Goal: Task Accomplishment & Management: Manage account settings

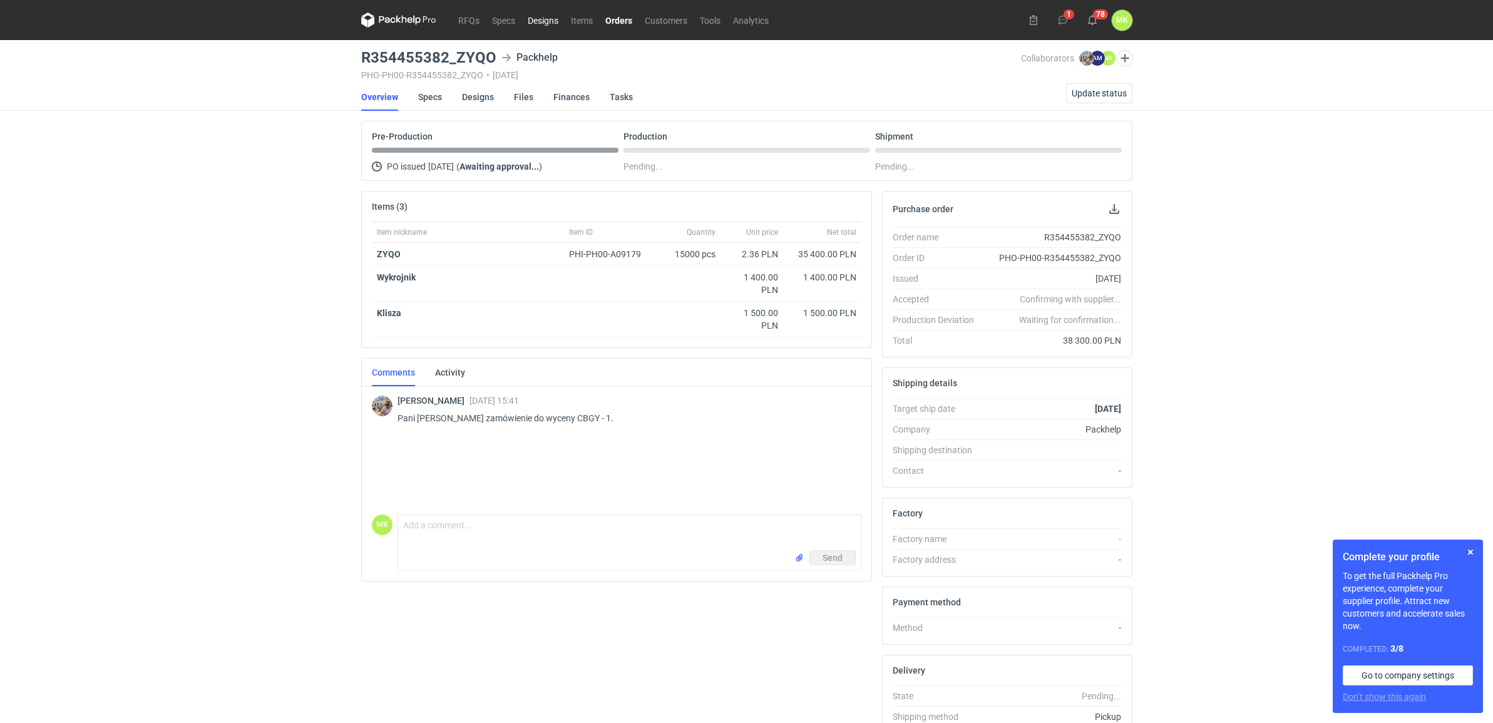
click at [552, 24] on link "Designs" at bounding box center [543, 20] width 43 height 15
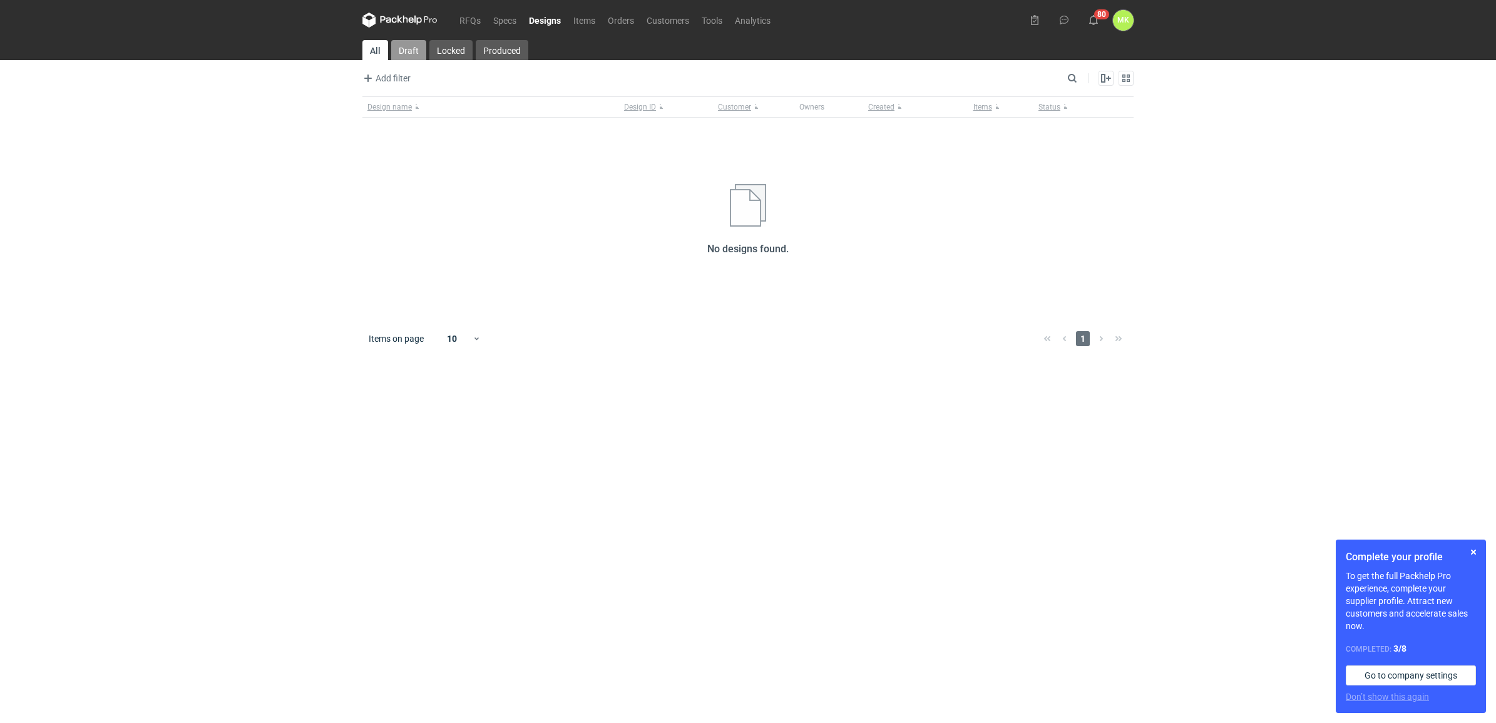
click at [407, 49] on link "Draft" at bounding box center [408, 50] width 35 height 20
click at [446, 51] on link "Locked" at bounding box center [449, 50] width 43 height 20
click at [518, 53] on link "Produced" at bounding box center [501, 50] width 53 height 20
click at [380, 48] on link "All" at bounding box center [374, 50] width 24 height 20
click at [619, 26] on link "Orders" at bounding box center [621, 20] width 39 height 15
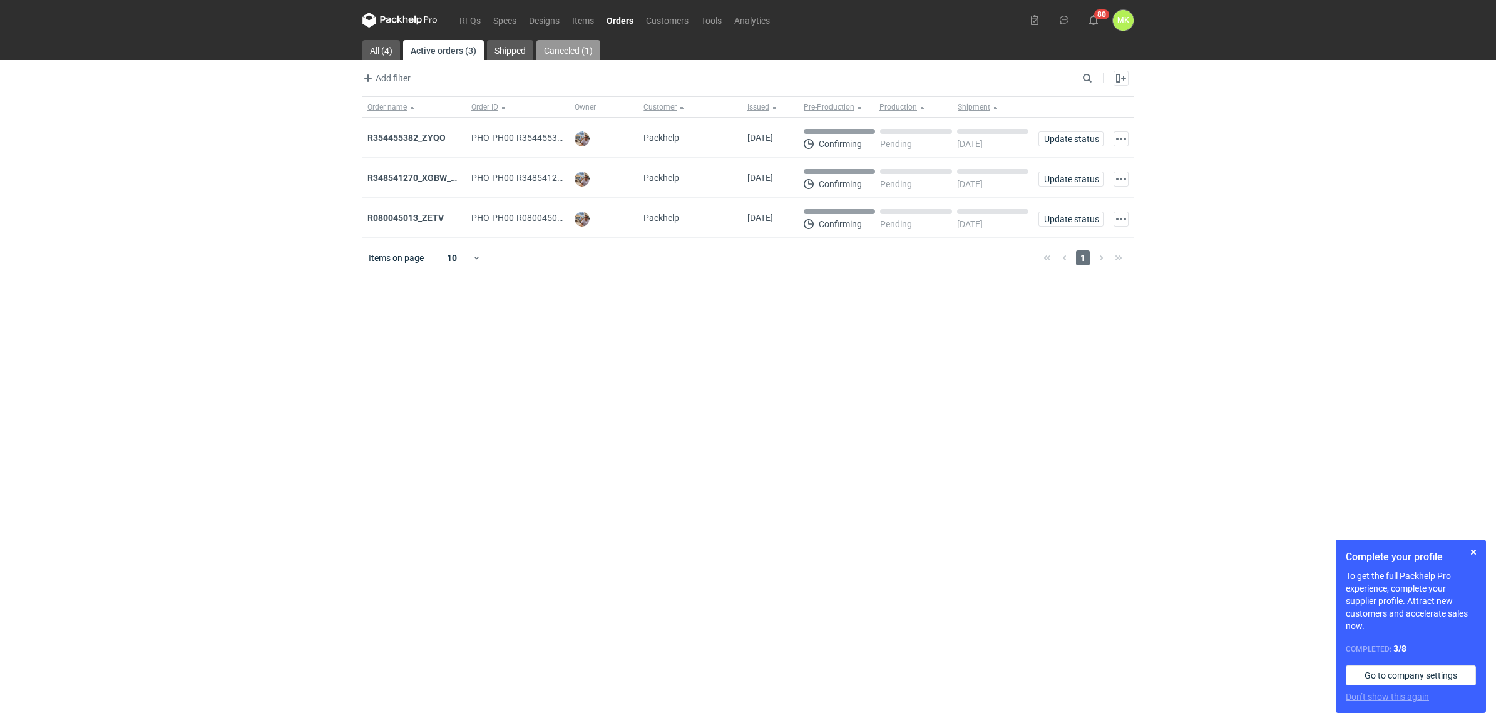
click at [540, 51] on link "Canceled (1)" at bounding box center [569, 50] width 64 height 20
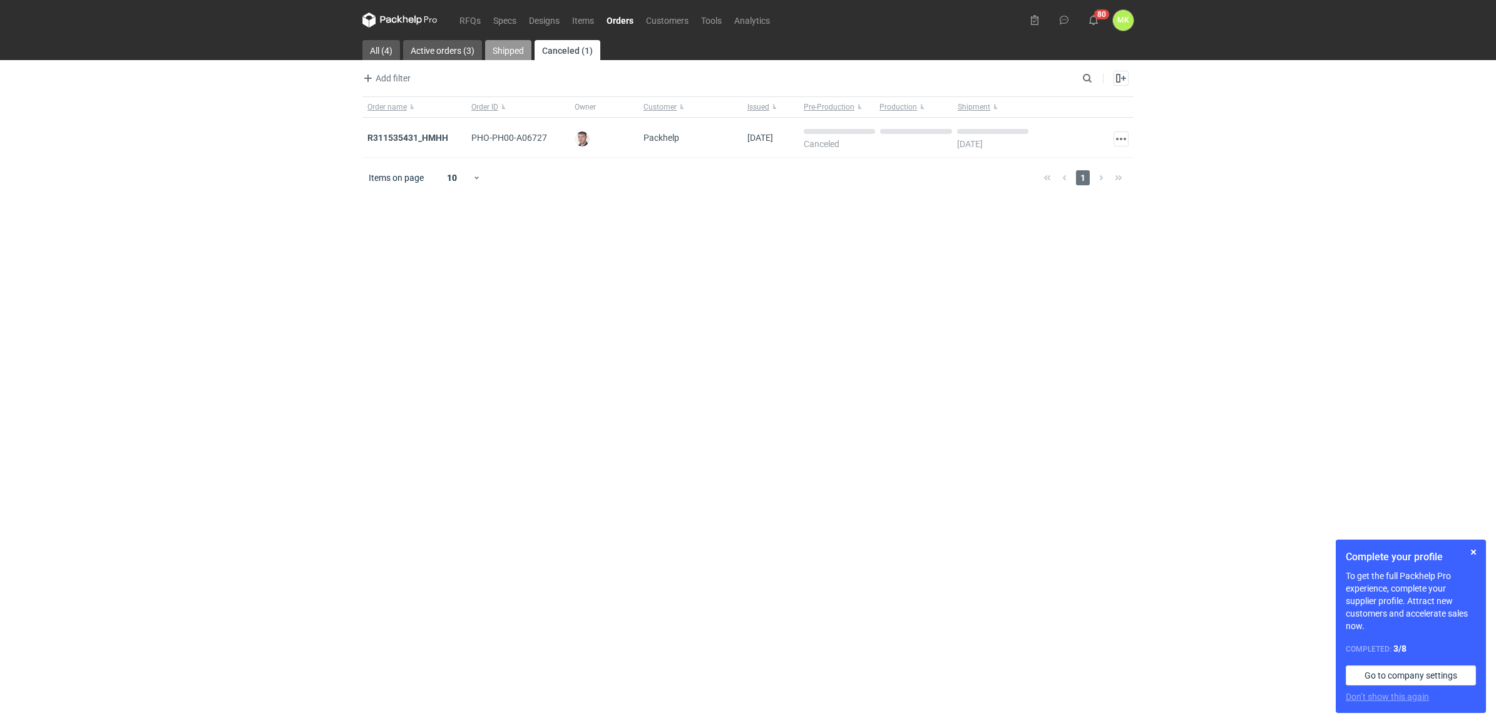
click at [507, 51] on link "Shipped" at bounding box center [508, 50] width 46 height 20
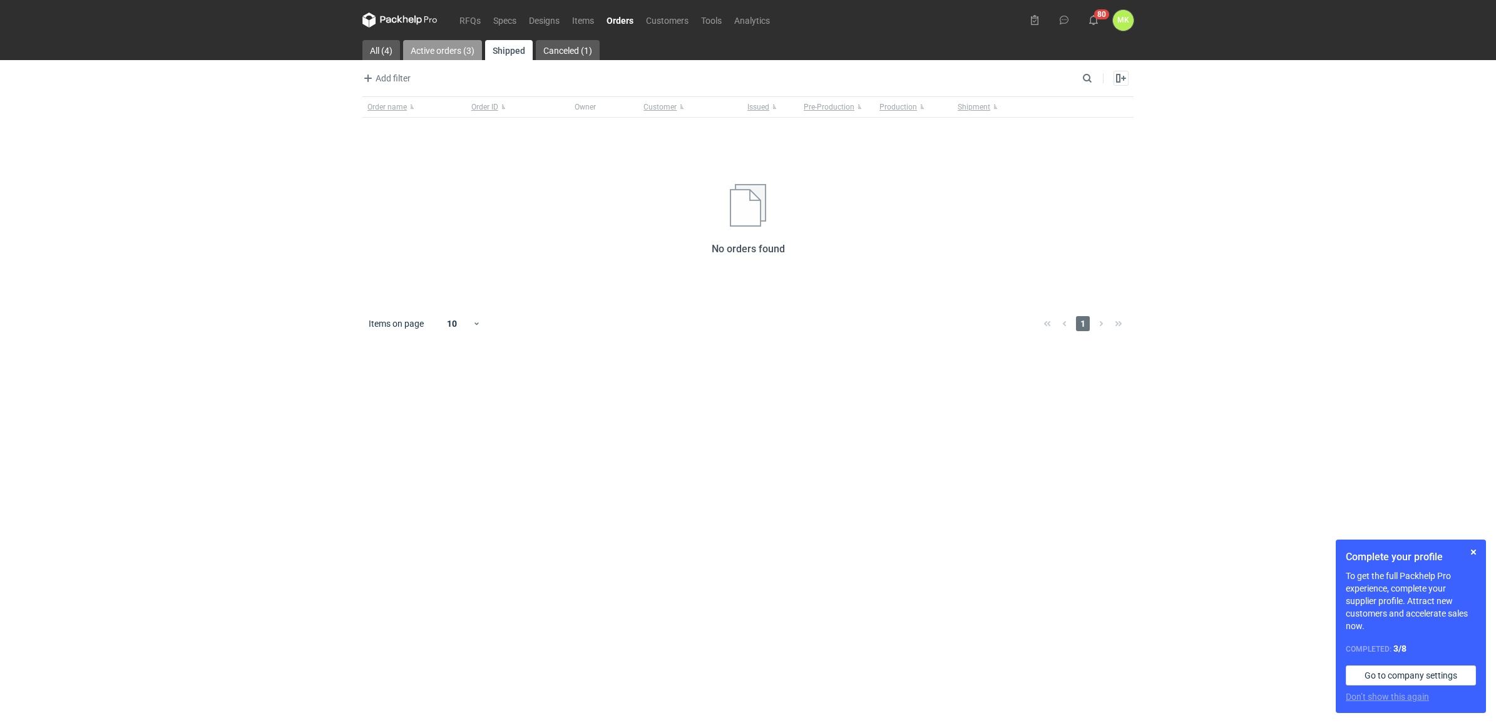
click at [442, 51] on link "Active orders (3)" at bounding box center [442, 50] width 79 height 20
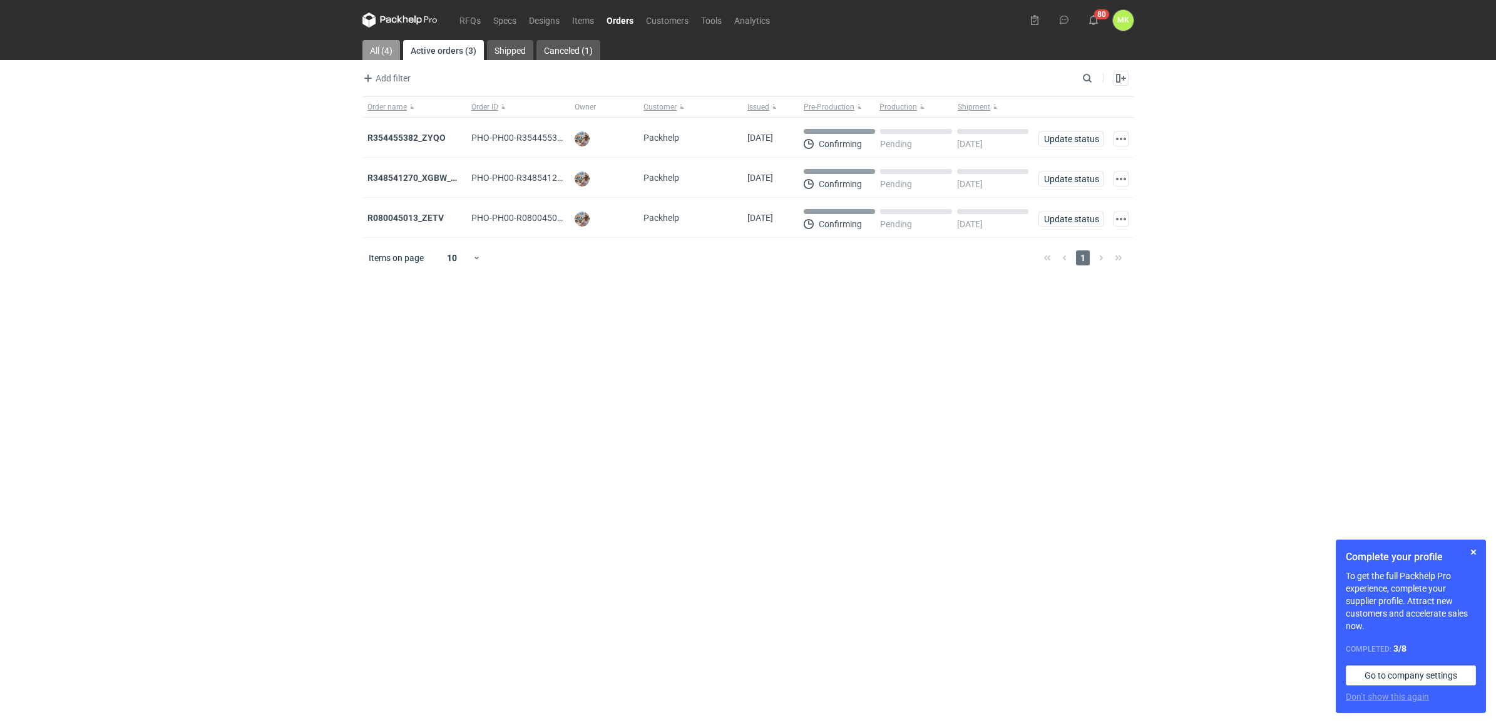
click at [384, 54] on link "All (4)" at bounding box center [381, 50] width 38 height 20
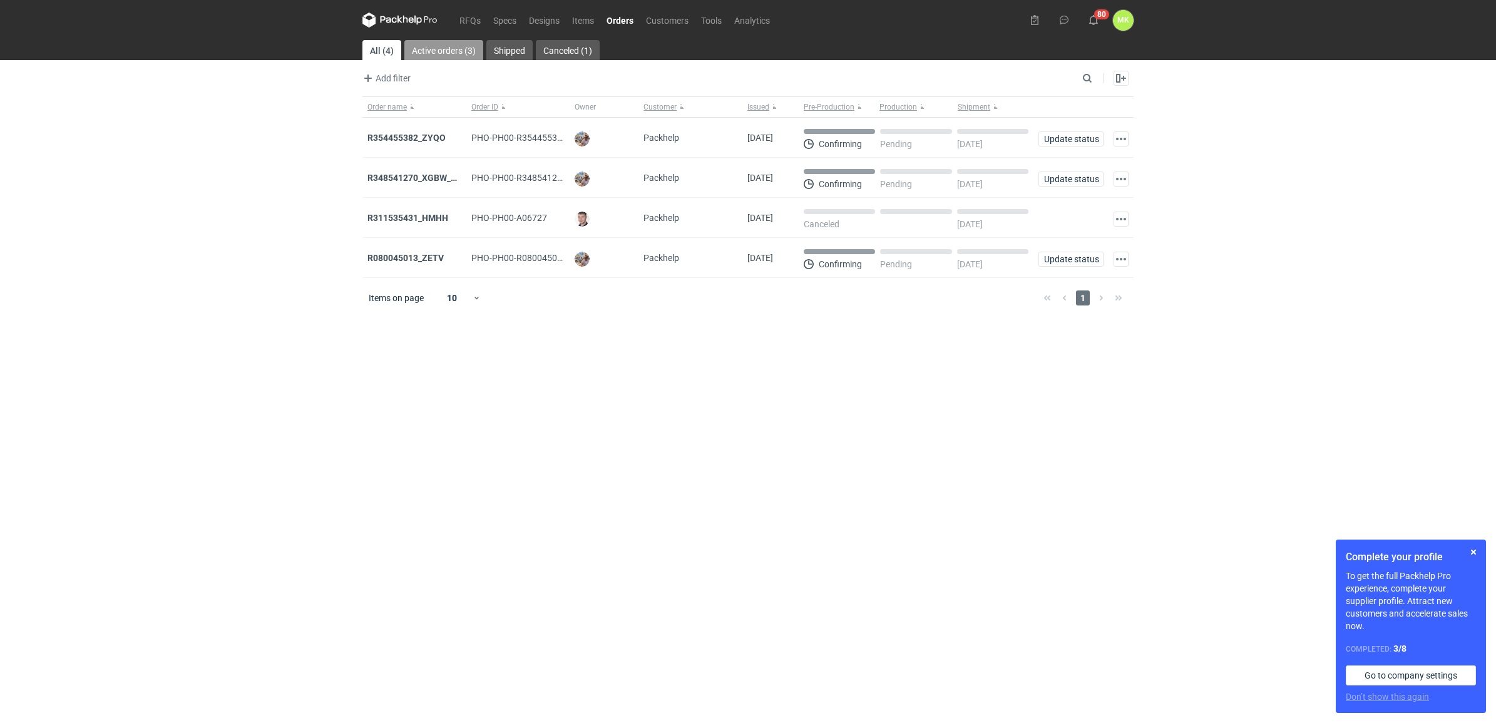
drag, startPoint x: 421, startPoint y: 52, endPoint x: 617, endPoint y: 22, distance: 198.9
click at [421, 51] on link "Active orders (3)" at bounding box center [443, 50] width 79 height 20
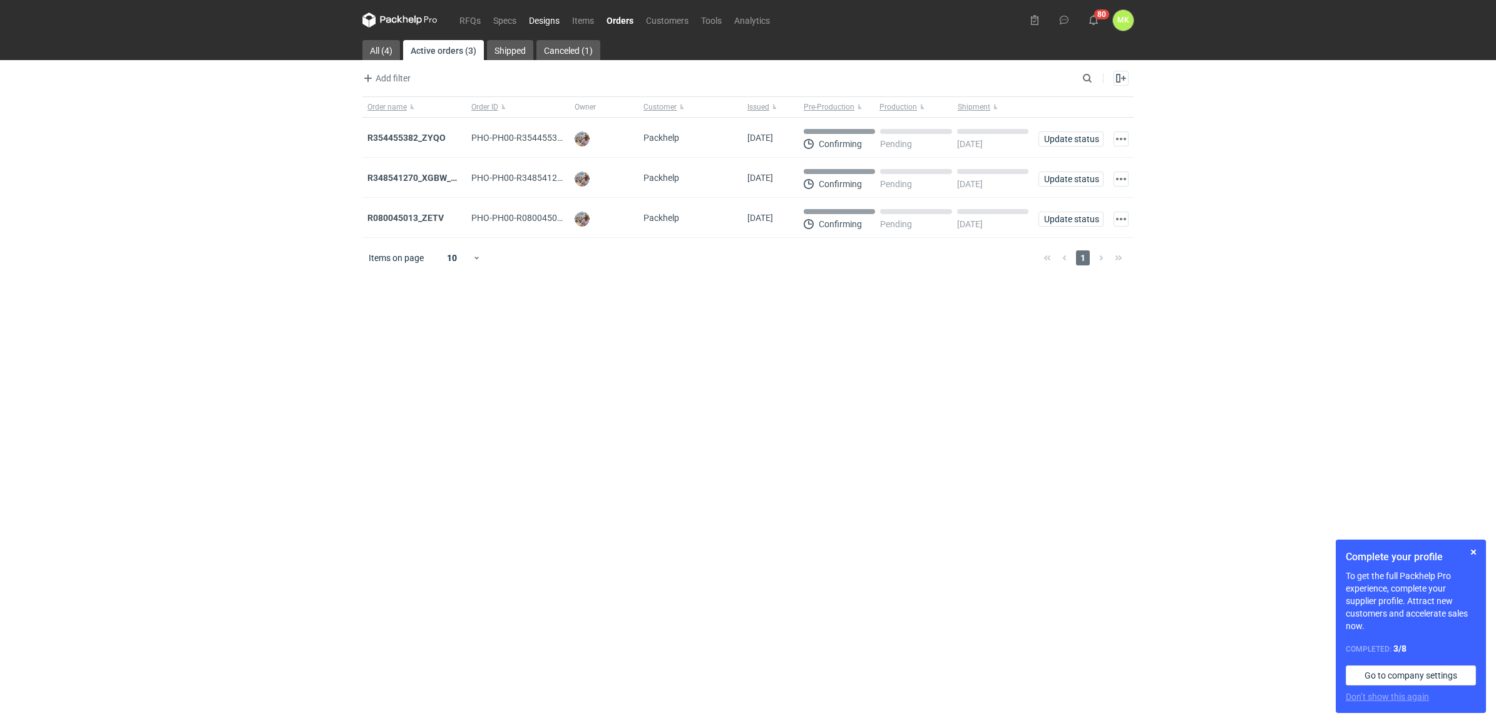
click at [552, 18] on link "Designs" at bounding box center [544, 20] width 43 height 15
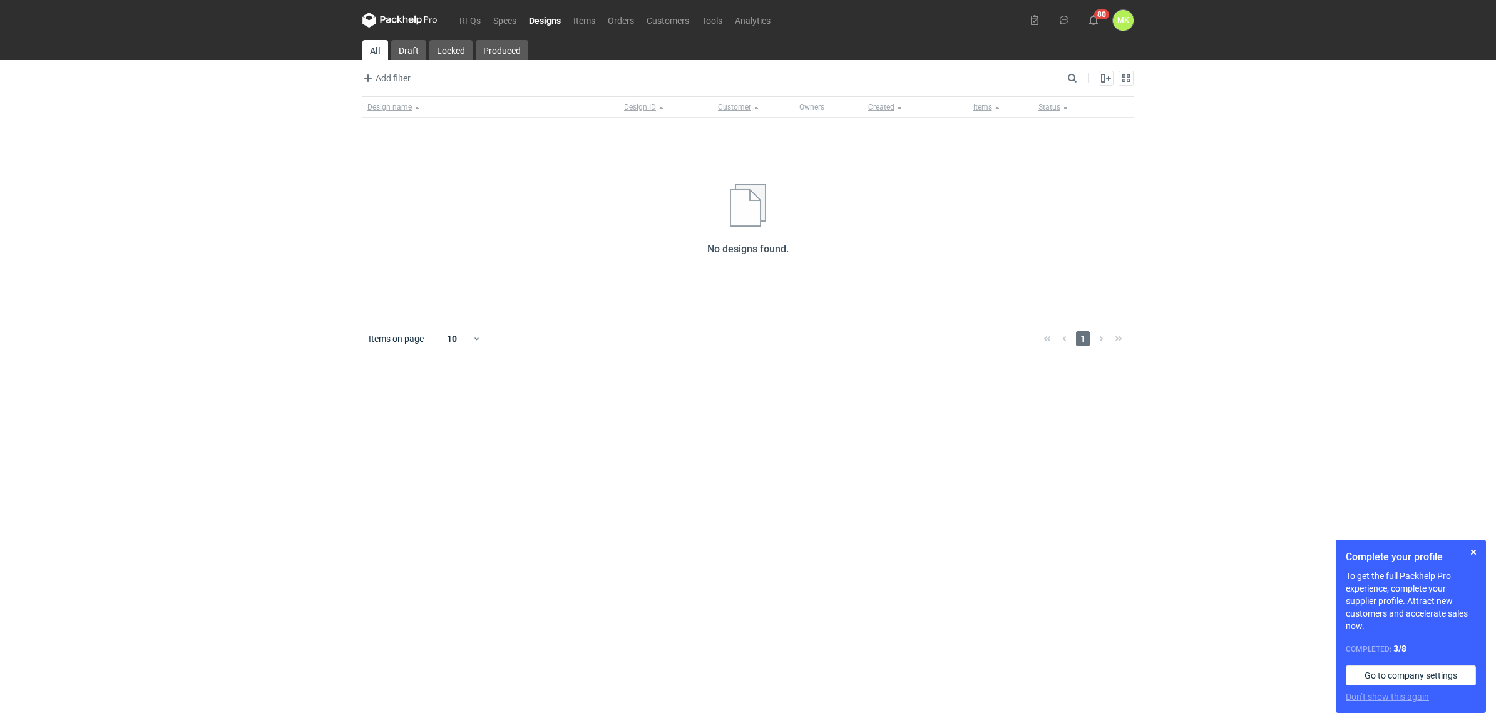
click at [402, 8] on nav "RFQs Specs Designs Items Orders Customers Tools Analytics" at bounding box center [569, 20] width 414 height 40
click at [413, 28] on nav "RFQs Specs Designs Items Orders Customers Tools Analytics" at bounding box center [569, 20] width 414 height 40
click at [411, 16] on icon at bounding box center [399, 20] width 75 height 15
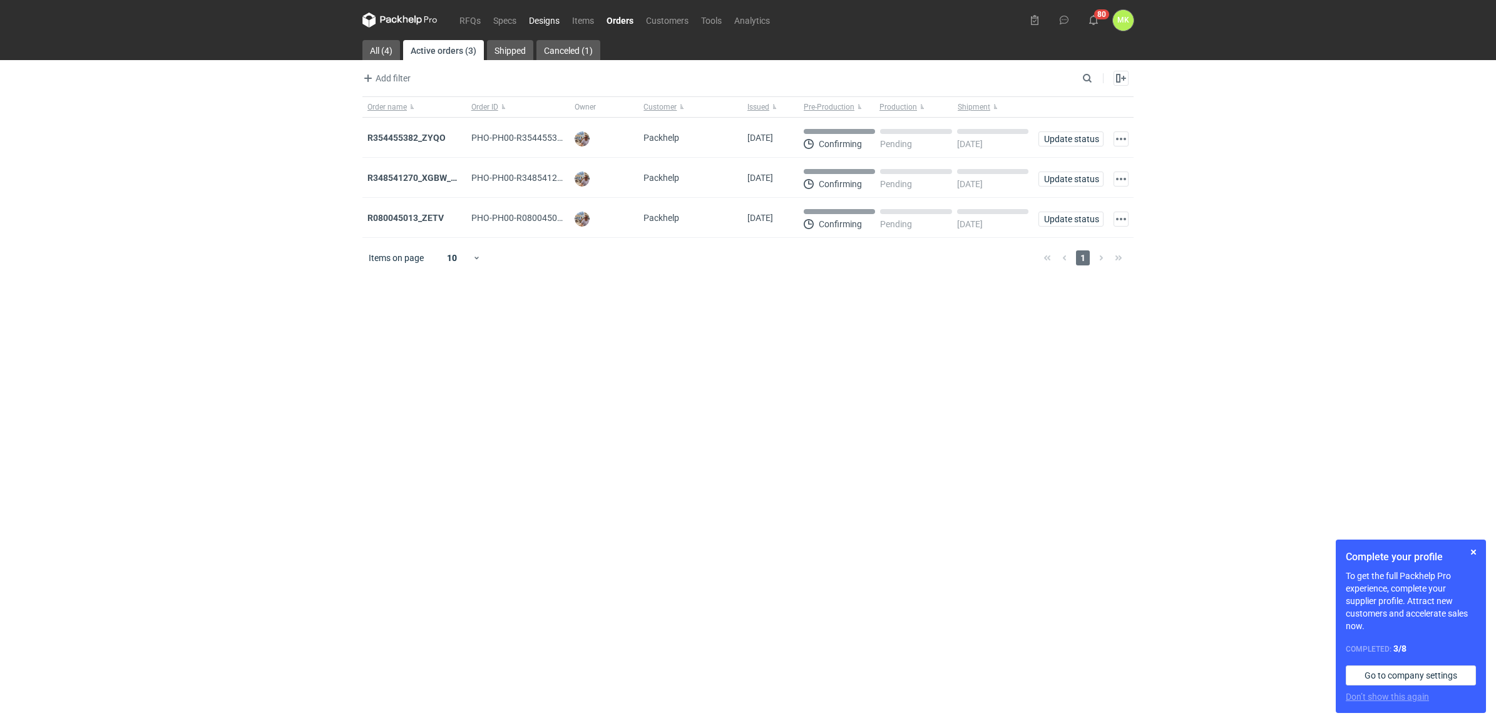
click at [538, 19] on link "Designs" at bounding box center [544, 20] width 43 height 15
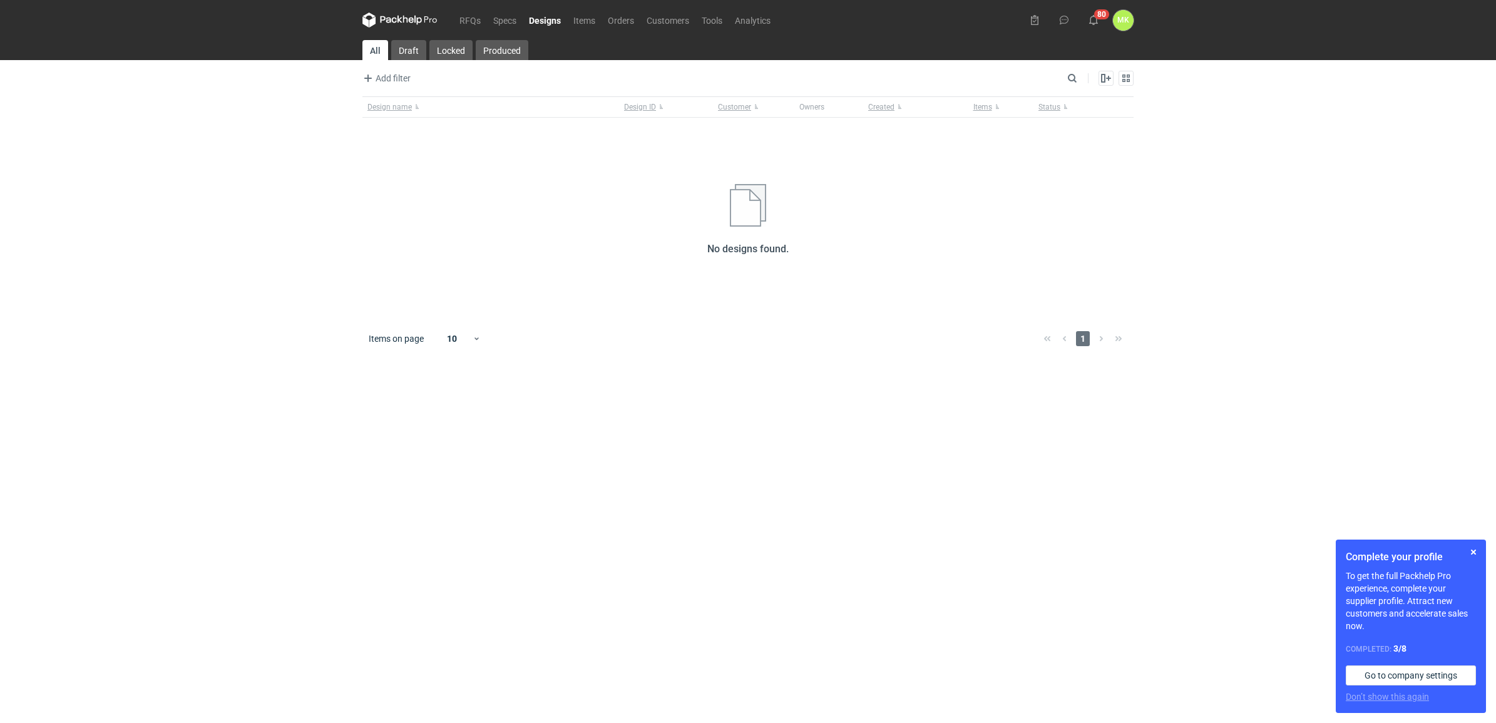
click at [756, 217] on img at bounding box center [748, 205] width 36 height 43
click at [752, 241] on div "No designs found." at bounding box center [747, 228] width 771 height 88
click at [374, 77] on icon "button" at bounding box center [368, 78] width 15 height 15
click at [399, 136] on button "Created" at bounding box center [422, 142] width 115 height 19
click at [468, 76] on button at bounding box center [461, 78] width 18 height 11
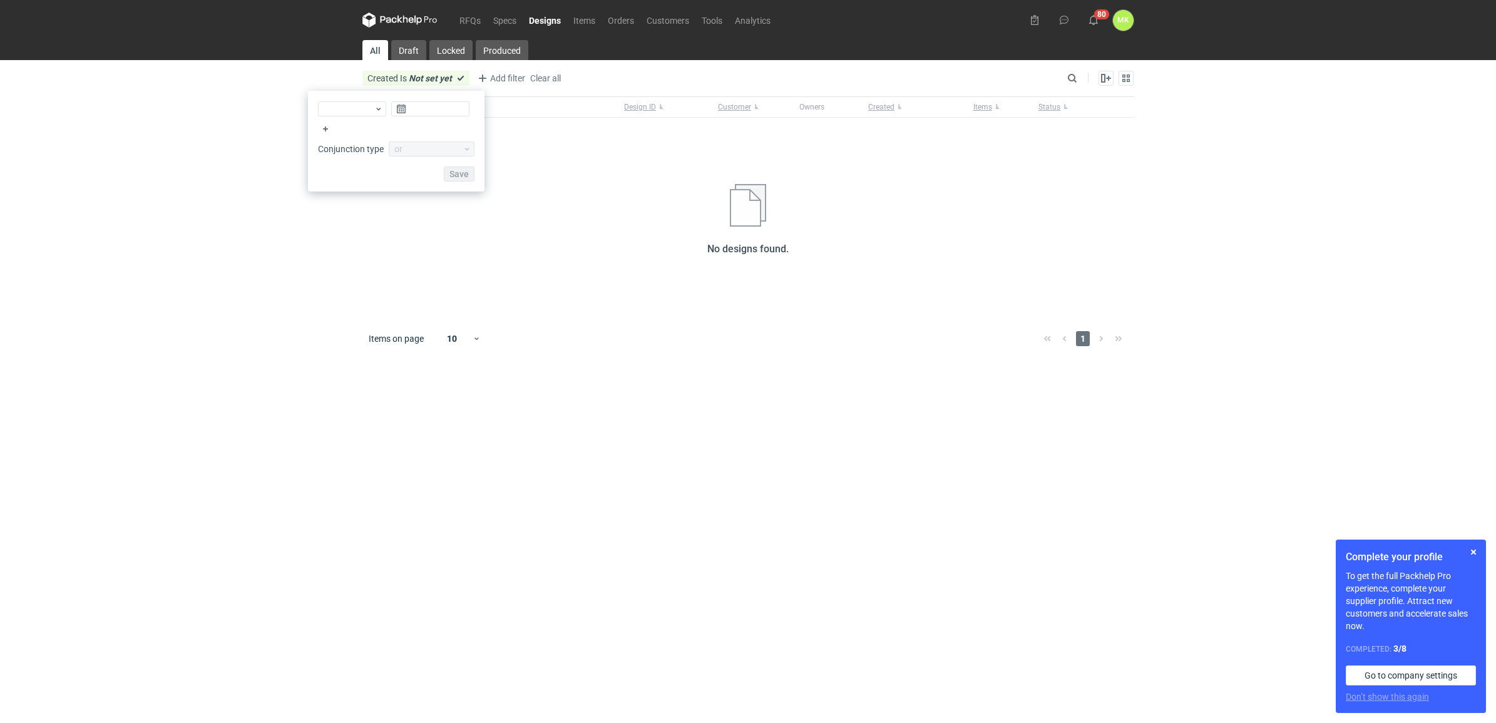
click at [568, 175] on div "Design name Design ID Customer Owners Created Items Status No designs found." at bounding box center [747, 207] width 771 height 222
click at [521, 211] on div "No designs found." at bounding box center [747, 228] width 771 height 88
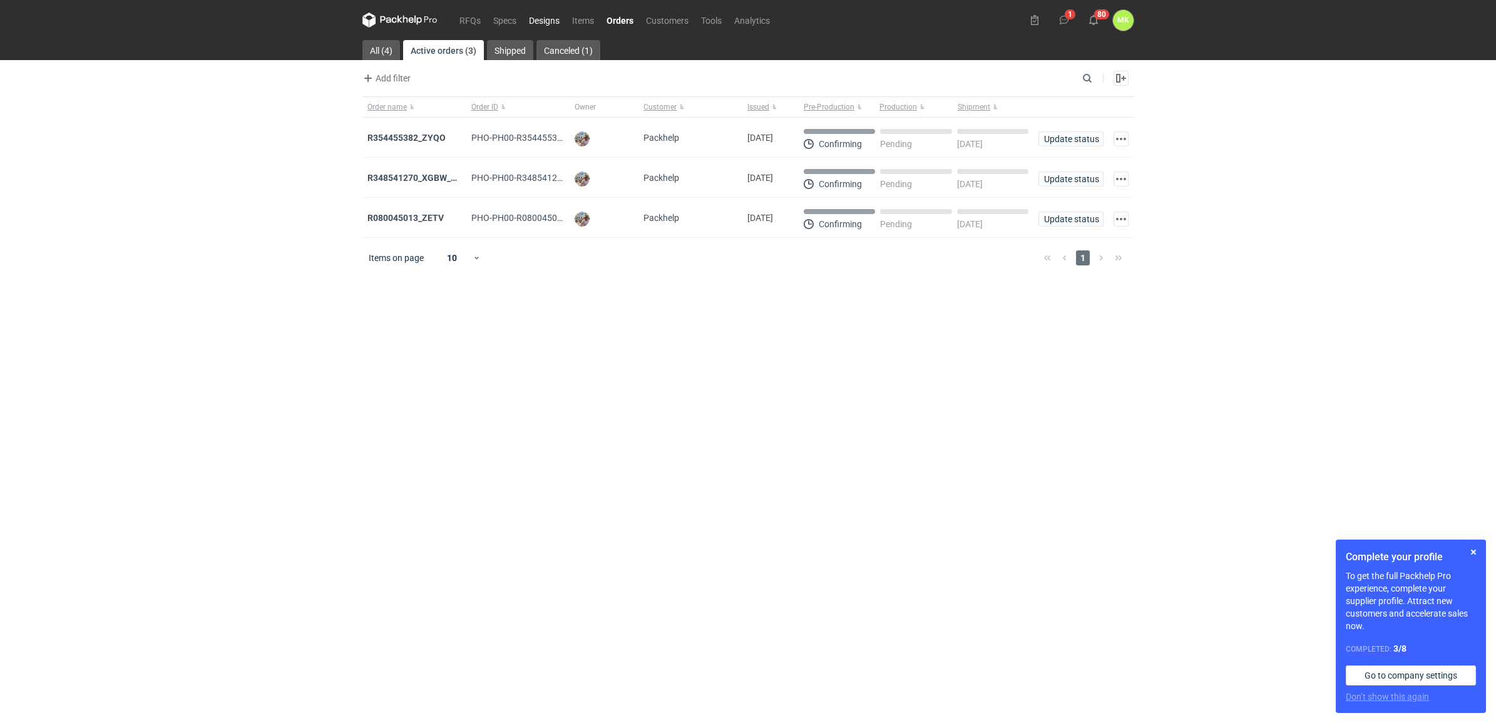
click at [540, 17] on link "Designs" at bounding box center [544, 20] width 43 height 15
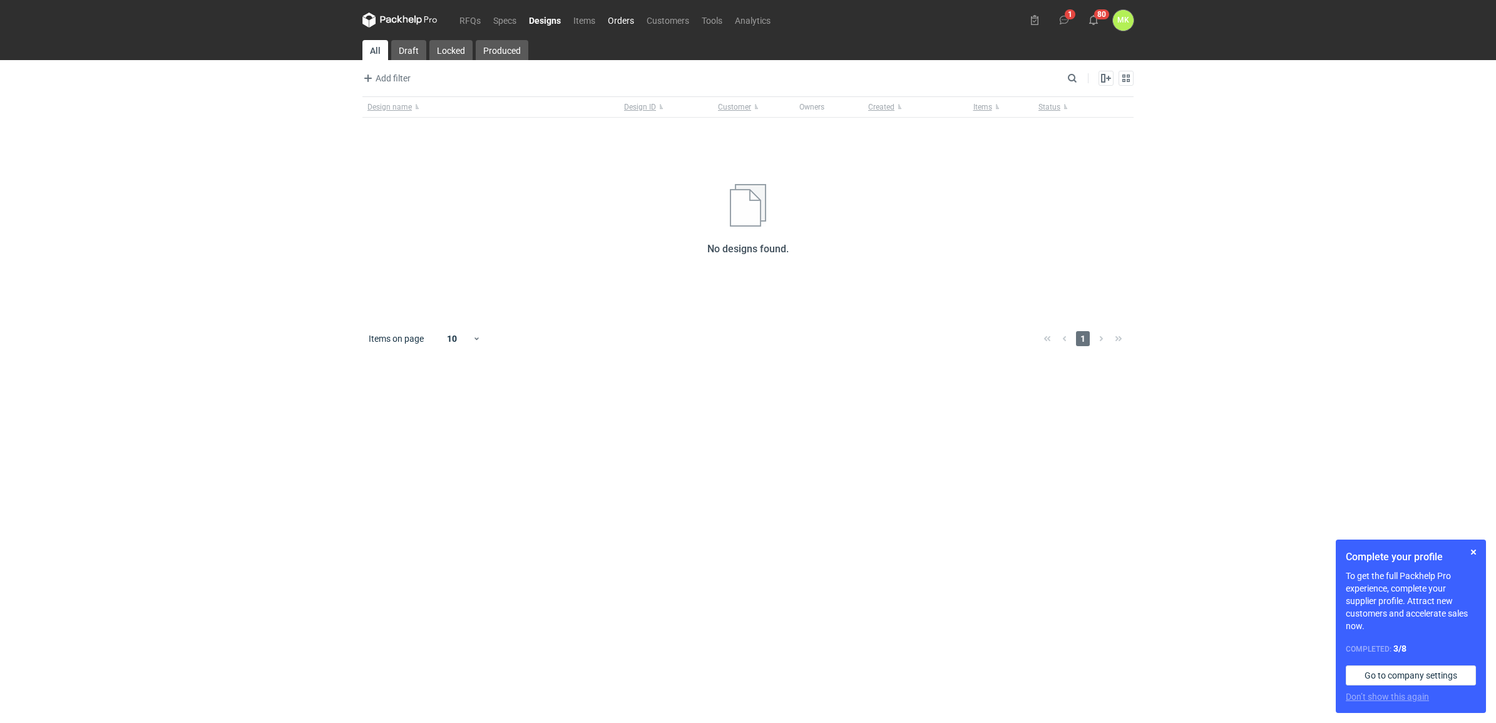
click at [629, 19] on link "Orders" at bounding box center [621, 20] width 39 height 15
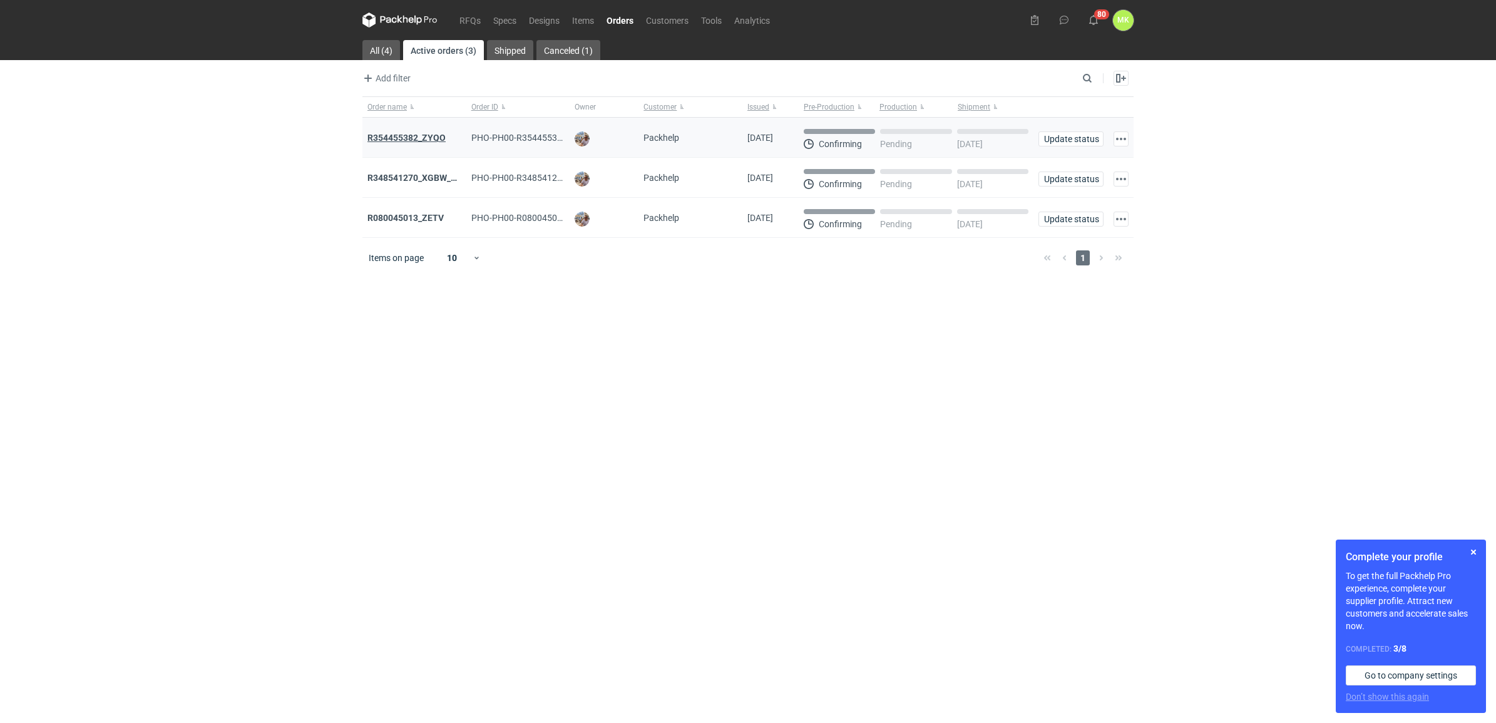
click at [410, 138] on strong "R354455382_ZYQO" at bounding box center [406, 138] width 78 height 10
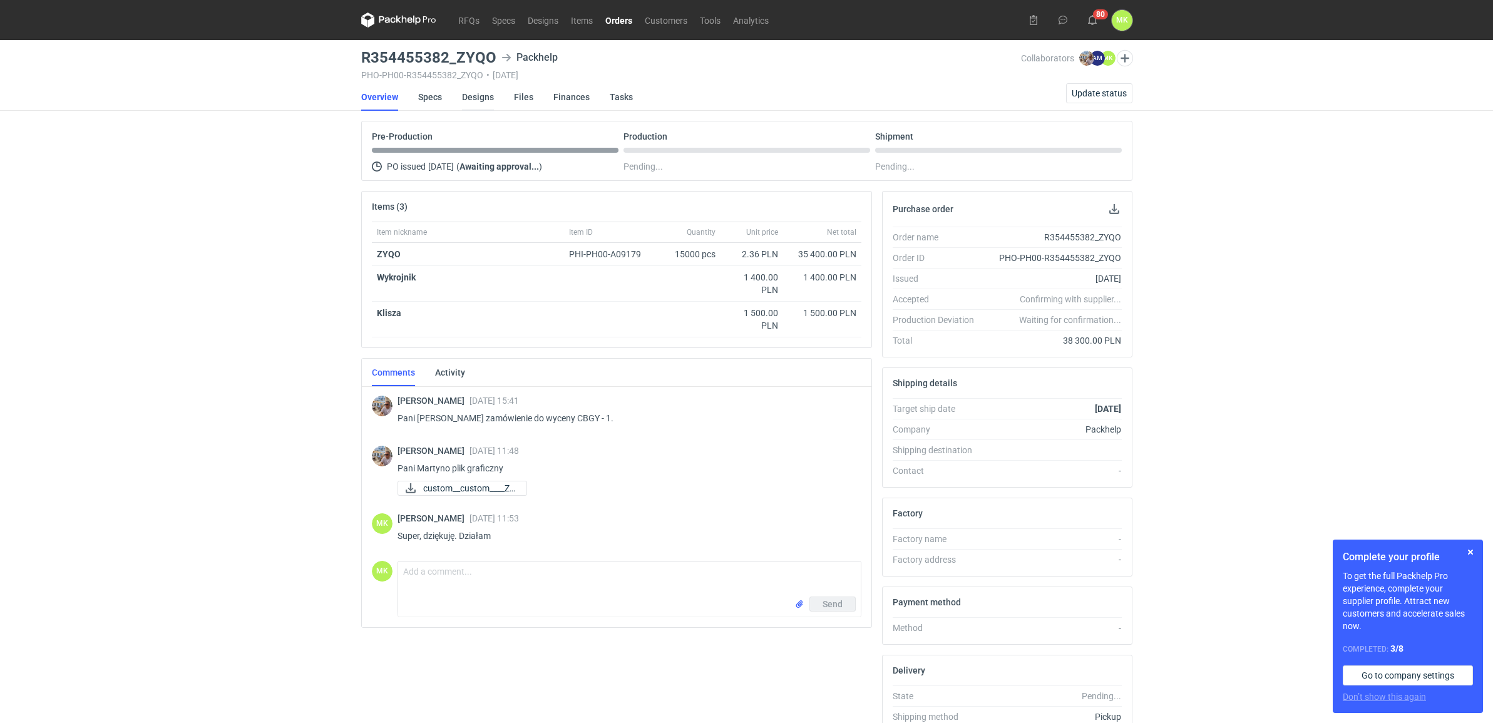
click at [481, 101] on link "Designs" at bounding box center [478, 97] width 32 height 28
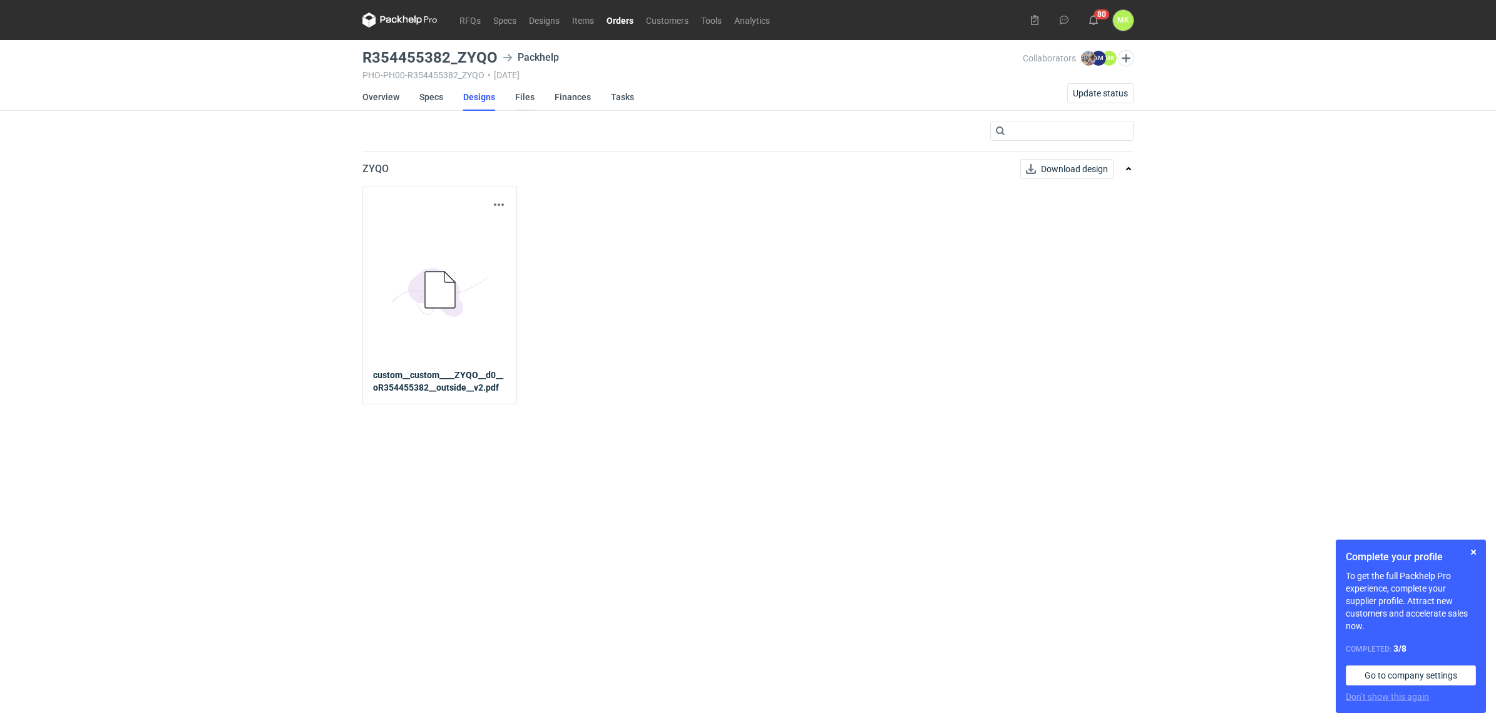
click at [527, 97] on link "Files" at bounding box center [524, 97] width 19 height 28
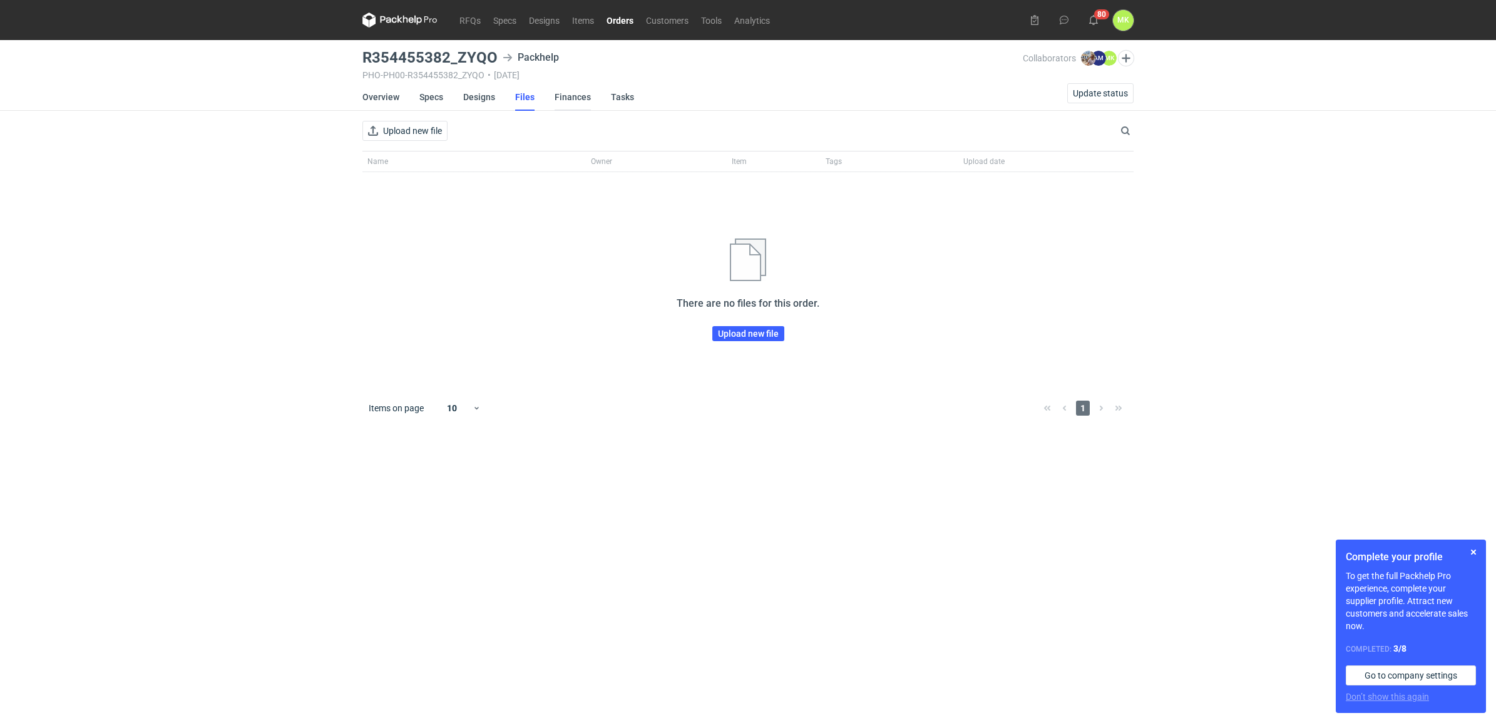
click at [576, 94] on link "Finances" at bounding box center [573, 97] width 36 height 28
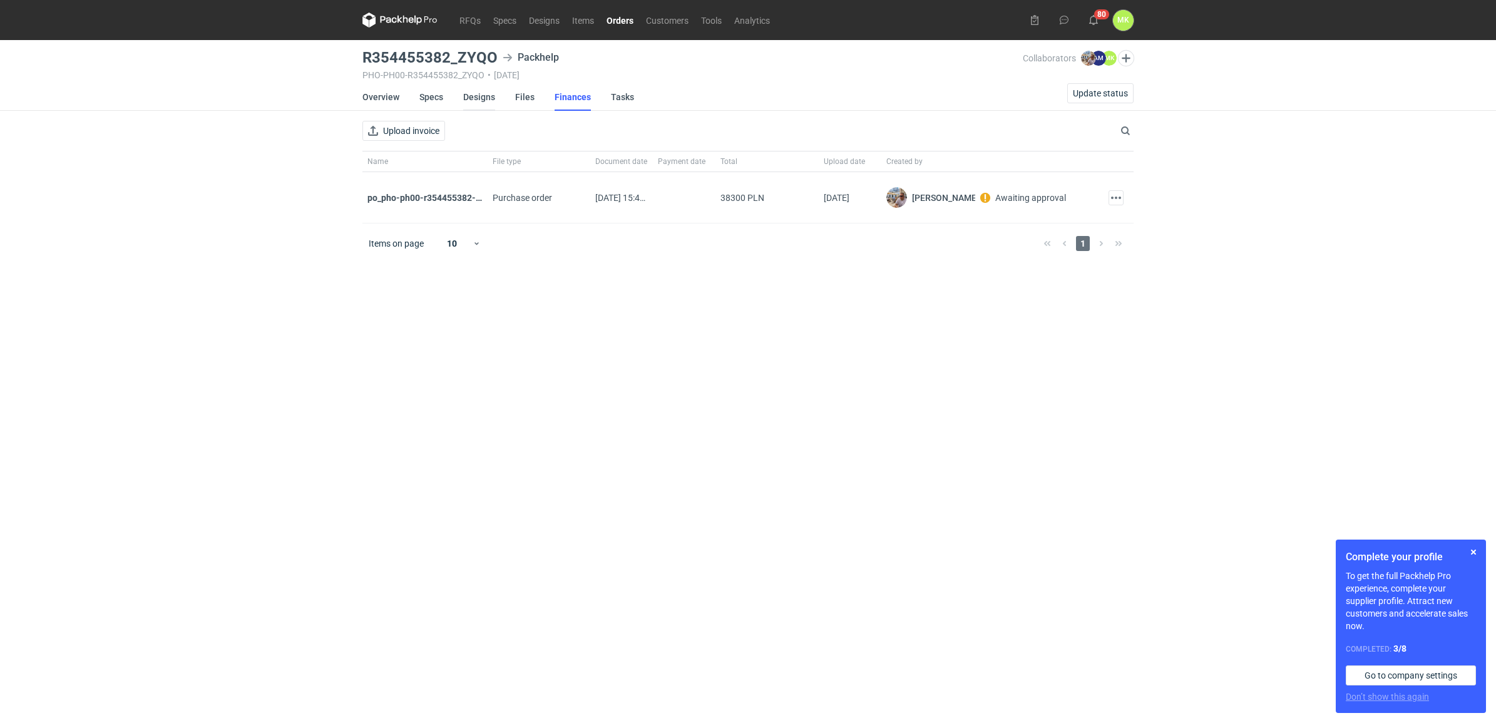
click at [480, 101] on link "Designs" at bounding box center [479, 97] width 32 height 28
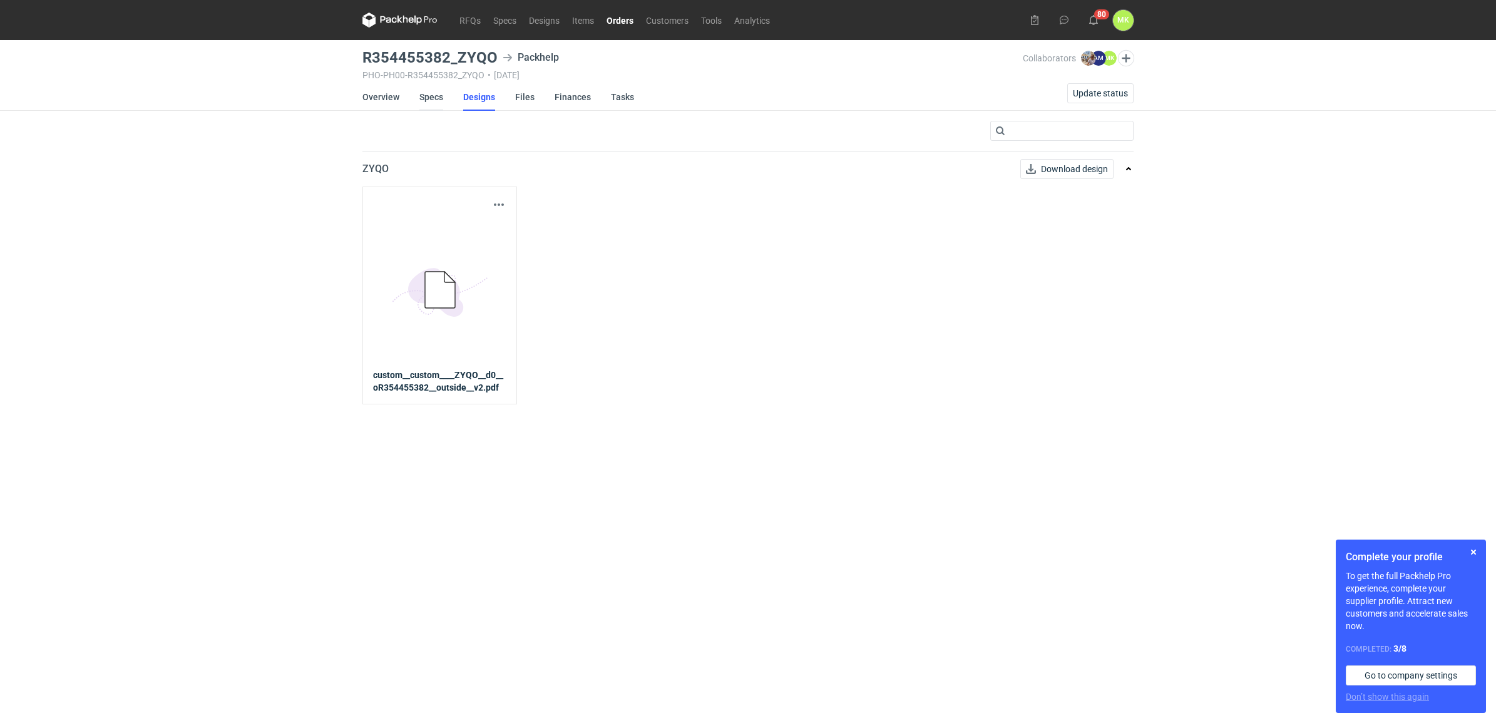
click at [431, 98] on link "Specs" at bounding box center [431, 97] width 24 height 28
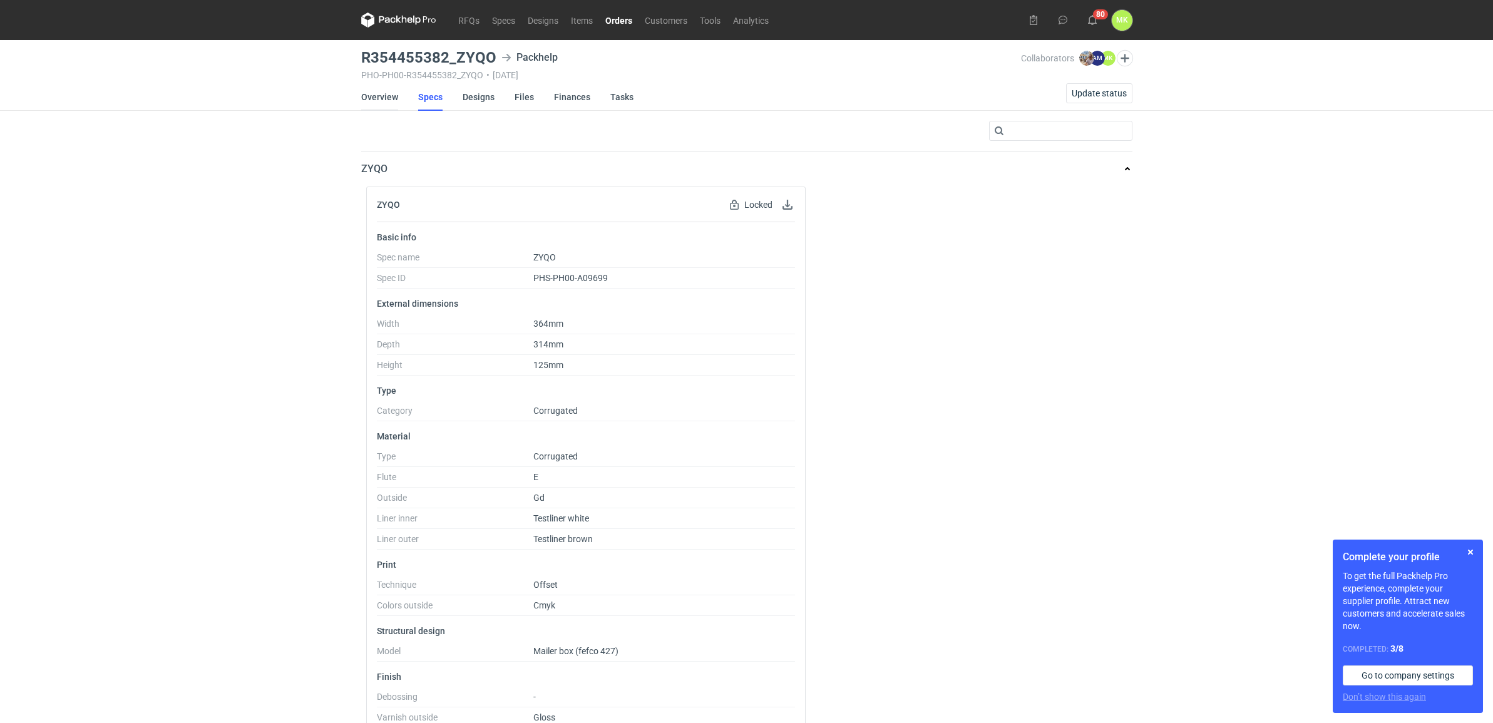
click at [389, 103] on link "Overview" at bounding box center [379, 97] width 37 height 28
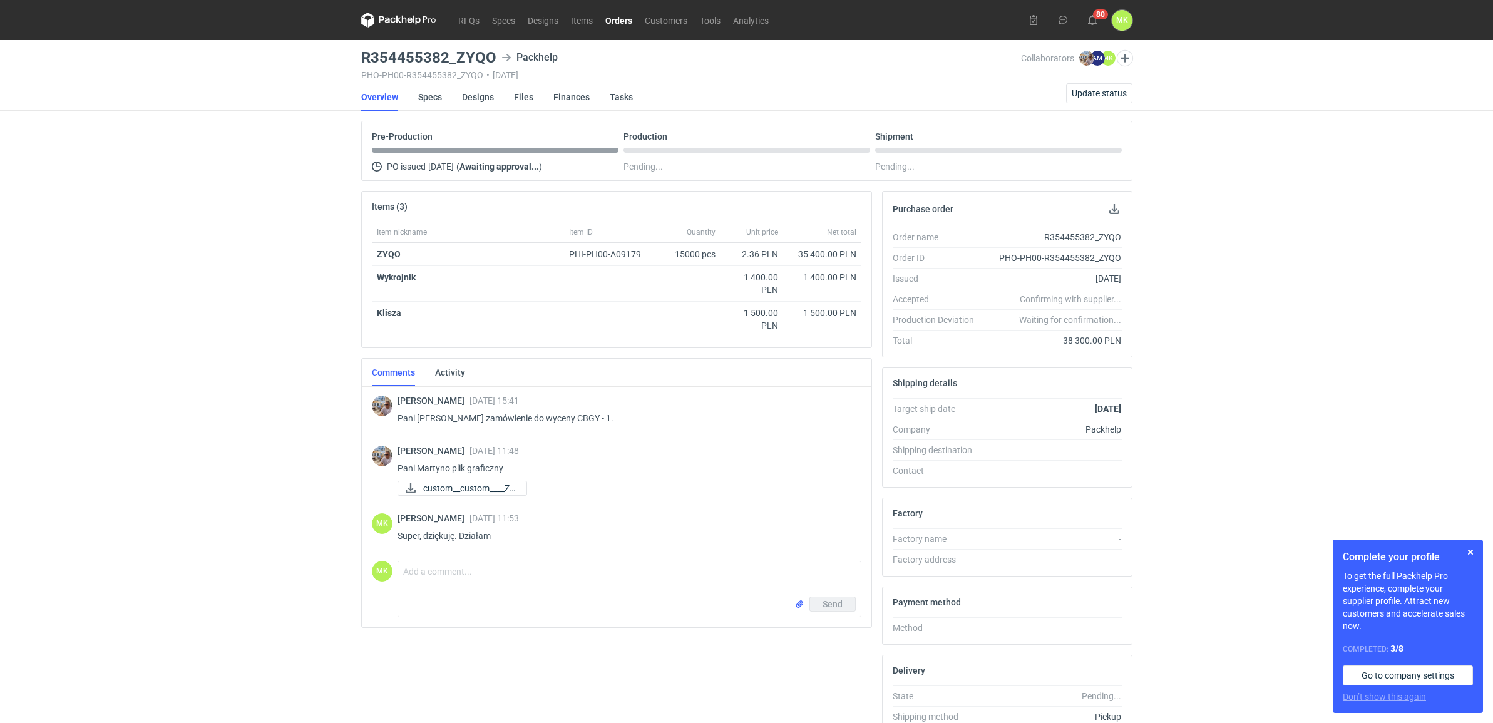
drag, startPoint x: 1392, startPoint y: 168, endPoint x: 1385, endPoint y: 163, distance: 7.6
click at [1391, 168] on div "RFQs Specs Designs Items Orders Customers Tools Analytics 80 MK Martyna Kaspers…" at bounding box center [746, 361] width 1493 height 723
click at [463, 491] on span "custom__custom____ZY..." at bounding box center [469, 488] width 93 height 14
drag, startPoint x: 465, startPoint y: 530, endPoint x: 463, endPoint y: 524, distance: 6.4
click at [465, 530] on textarea "Comment message" at bounding box center [629, 532] width 463 height 35
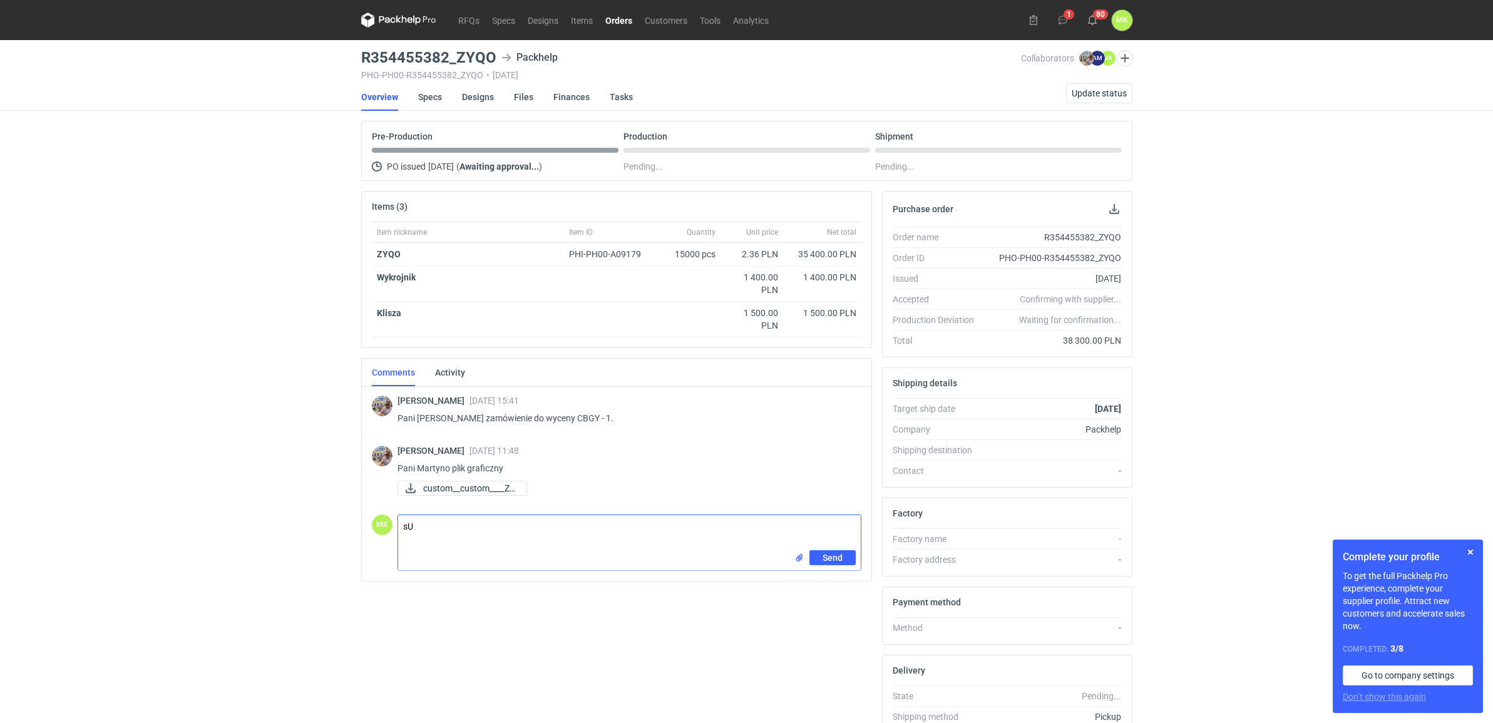
type textarea "s"
type textarea "Super, dziękuję. Działam"
click at [850, 556] on button "Send" at bounding box center [832, 557] width 46 height 15
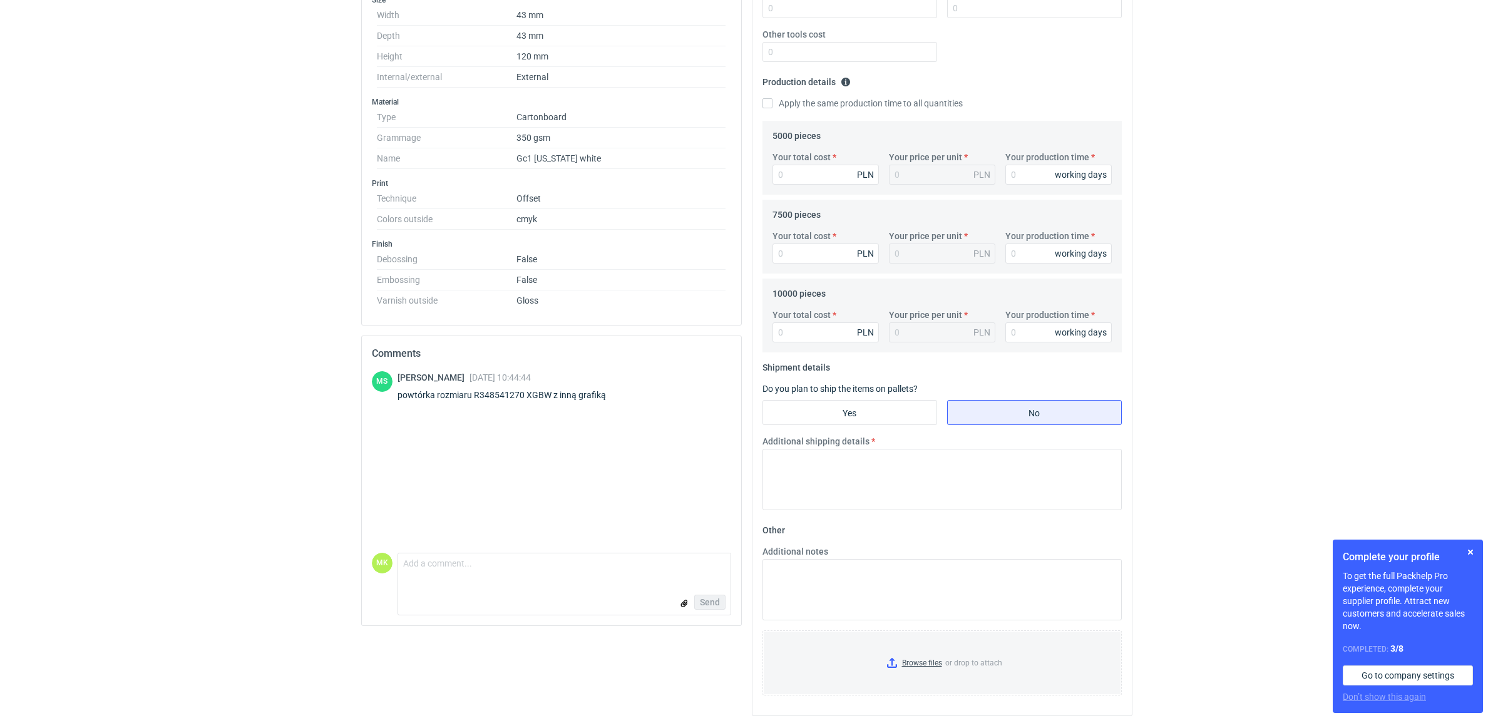
scroll to position [320, 0]
drag, startPoint x: 501, startPoint y: 389, endPoint x: 476, endPoint y: 391, distance: 25.1
click at [476, 391] on div "powtórka rozmiaru R348541270 XGBW z inną grafiką" at bounding box center [510, 392] width 224 height 13
drag, startPoint x: 476, startPoint y: 391, endPoint x: 513, endPoint y: 399, distance: 38.4
click at [507, 392] on div "powtórka rozmiaru R348541270 XGBW z inną grafiką" at bounding box center [510, 392] width 224 height 13
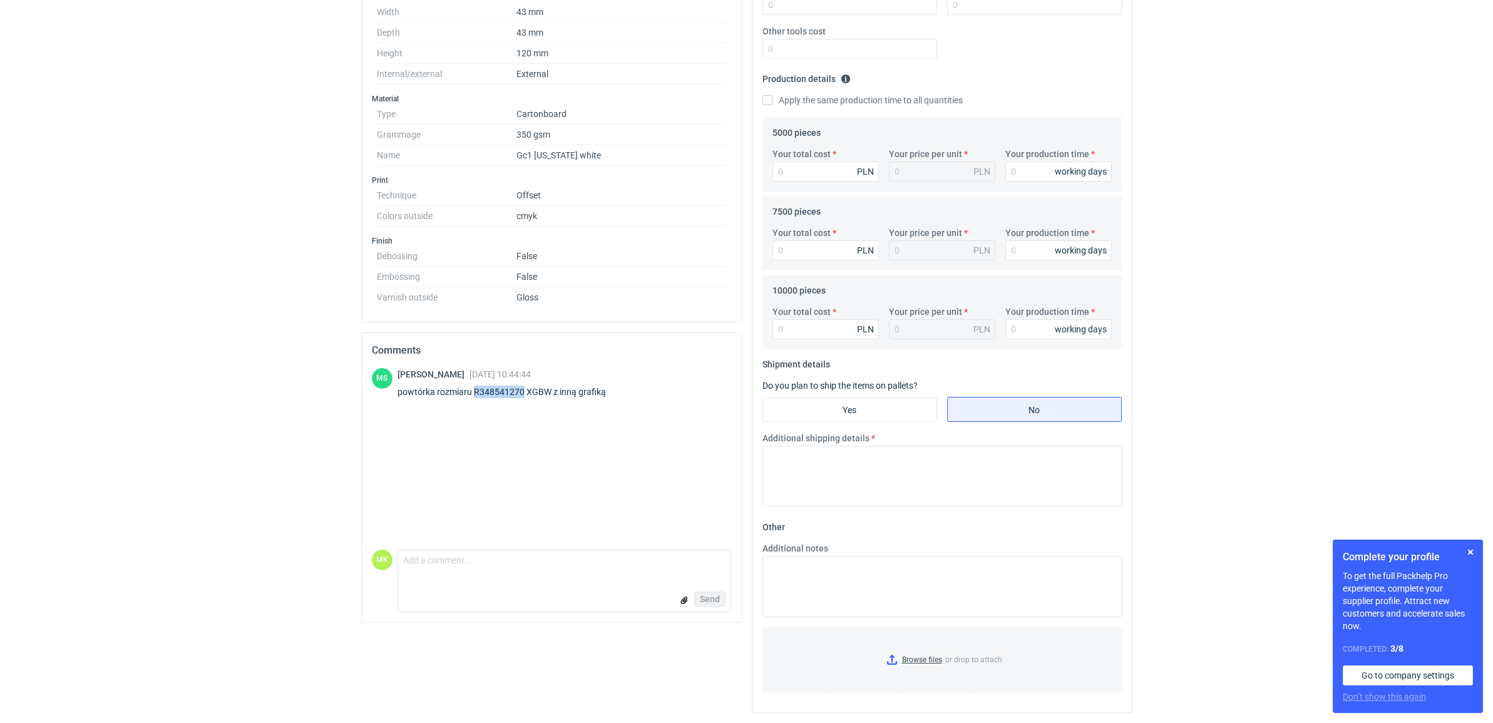
drag, startPoint x: 523, startPoint y: 393, endPoint x: 473, endPoint y: 389, distance: 49.6
click at [473, 389] on div "powtórka rozmiaru R348541270 XGBW z inną grafiką" at bounding box center [510, 392] width 224 height 13
drag, startPoint x: 473, startPoint y: 389, endPoint x: 487, endPoint y: 393, distance: 14.3
click at [487, 393] on div "powtórka rozmiaru R348541270 XGBW z inną grafiką" at bounding box center [510, 392] width 224 height 13
drag, startPoint x: 473, startPoint y: 390, endPoint x: 523, endPoint y: 392, distance: 50.1
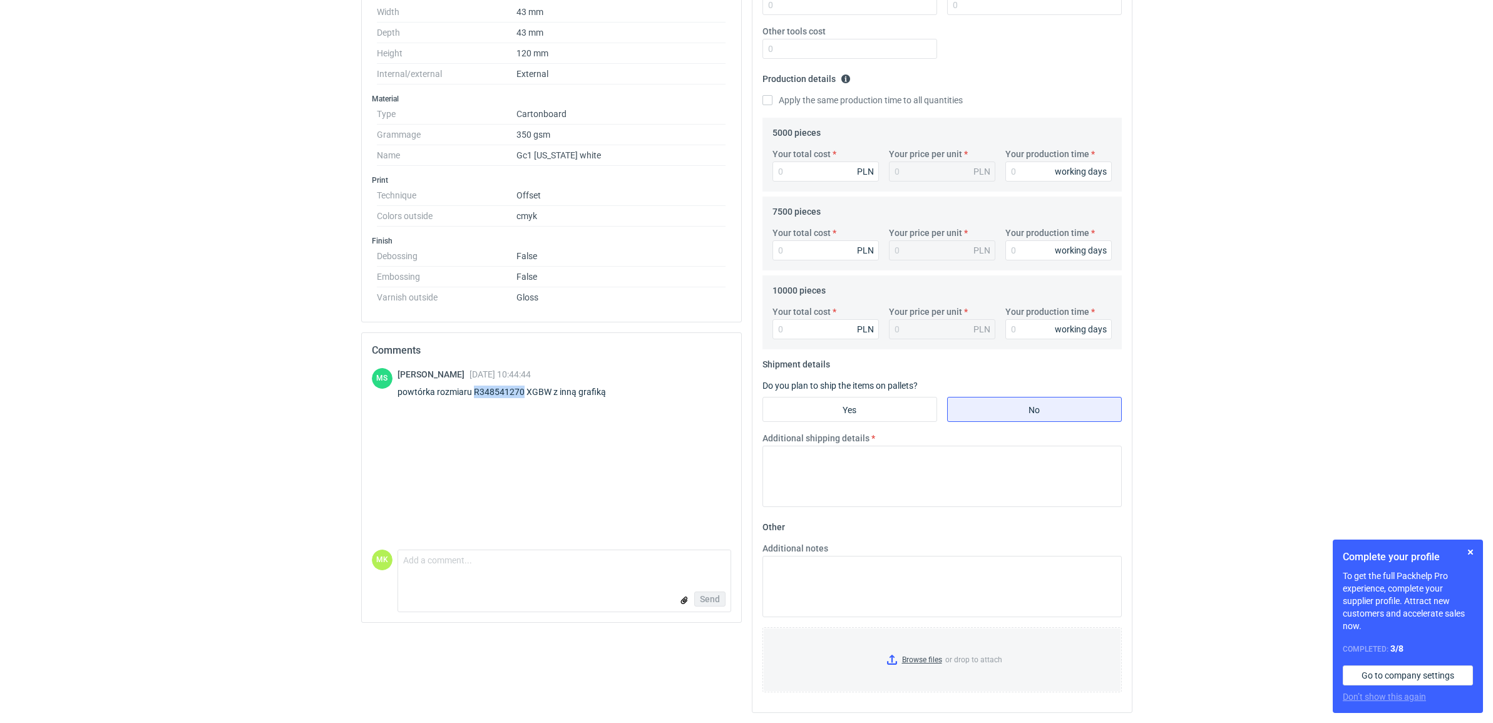
click at [523, 392] on div "powtórka rozmiaru R348541270 XGBW z inną grafiką" at bounding box center [510, 392] width 224 height 13
drag, startPoint x: 523, startPoint y: 392, endPoint x: 548, endPoint y: 392, distance: 25.7
click at [548, 392] on div "powtórka rozmiaru R348541270 XGBW z inną grafiką" at bounding box center [510, 392] width 224 height 13
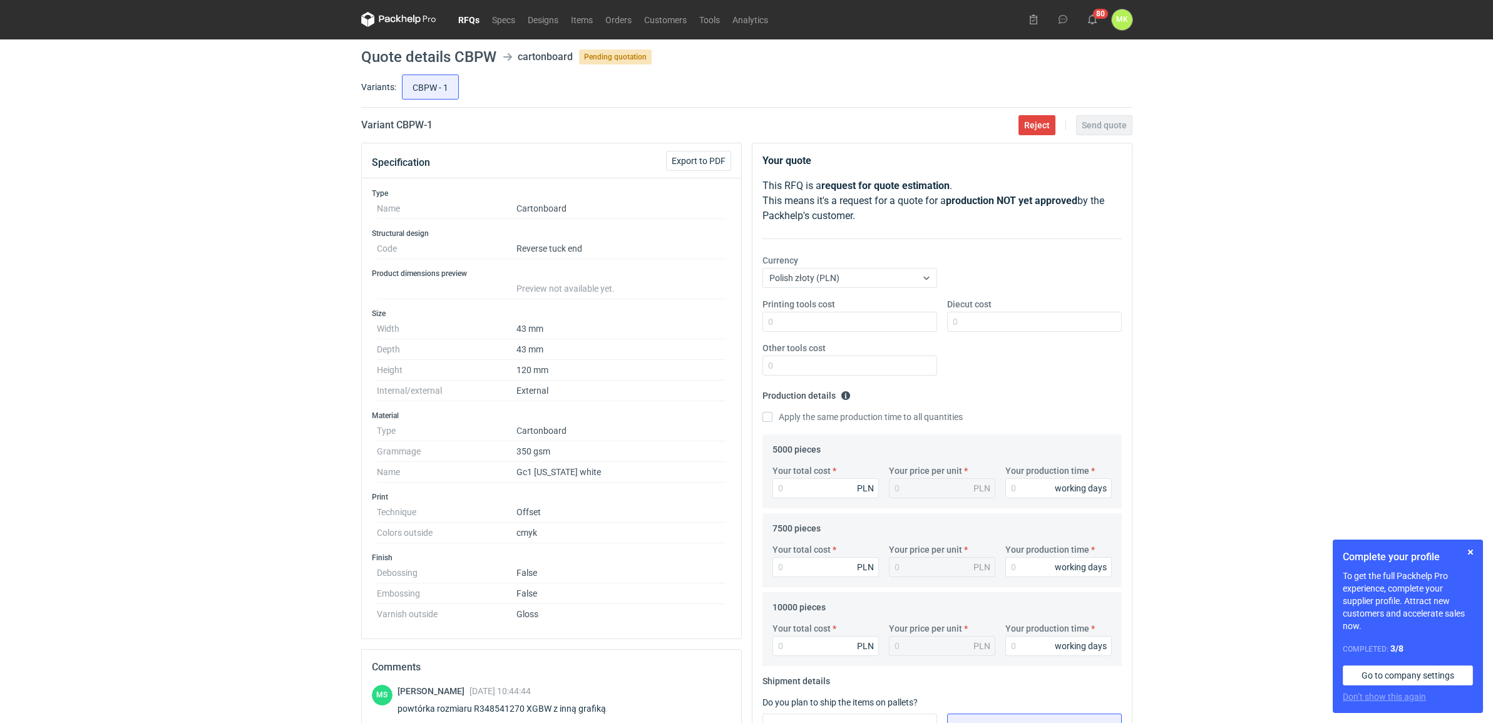
scroll to position [0, 0]
click at [1235, 398] on div "RFQs Specs Designs Items Orders Customers Tools Analytics 80 MK Martyna Kaspers…" at bounding box center [746, 361] width 1493 height 723
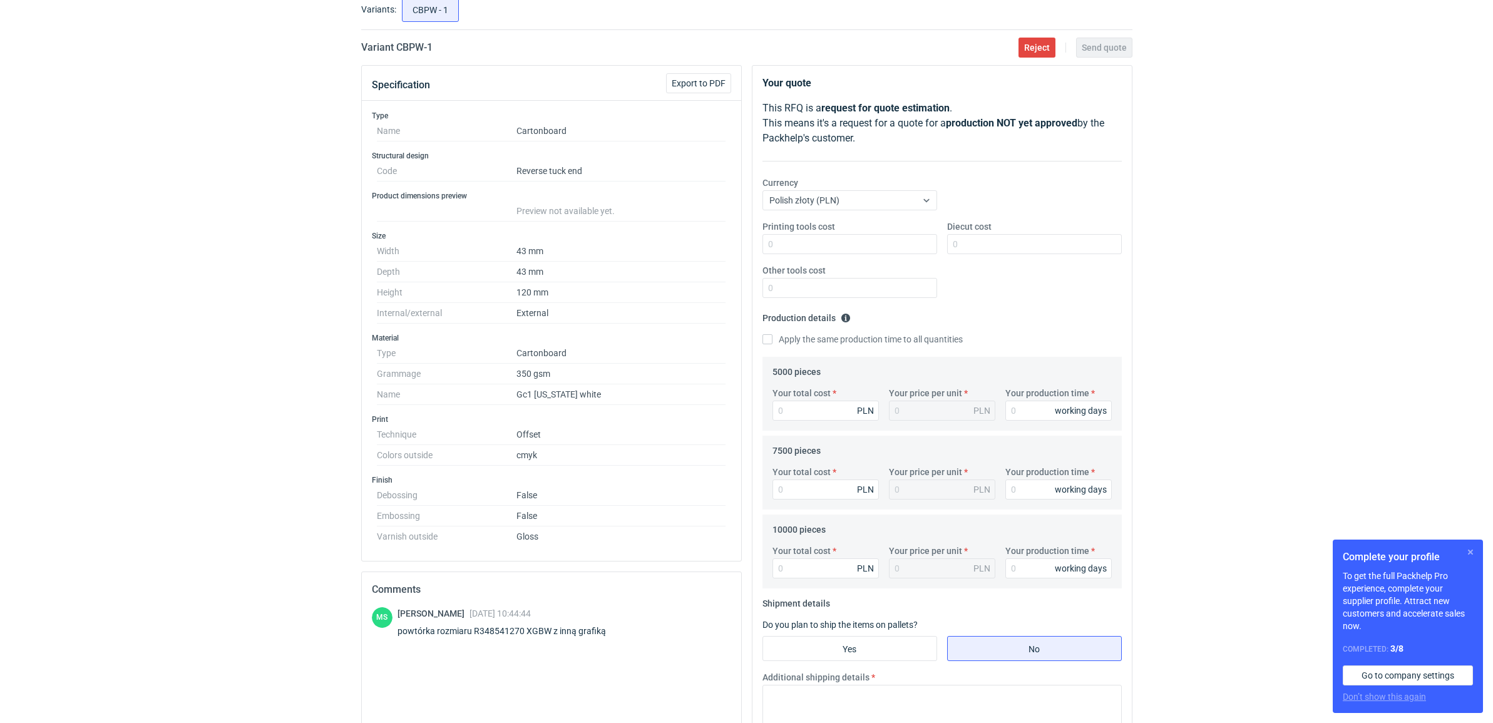
click at [1471, 549] on button "button" at bounding box center [1470, 552] width 15 height 15
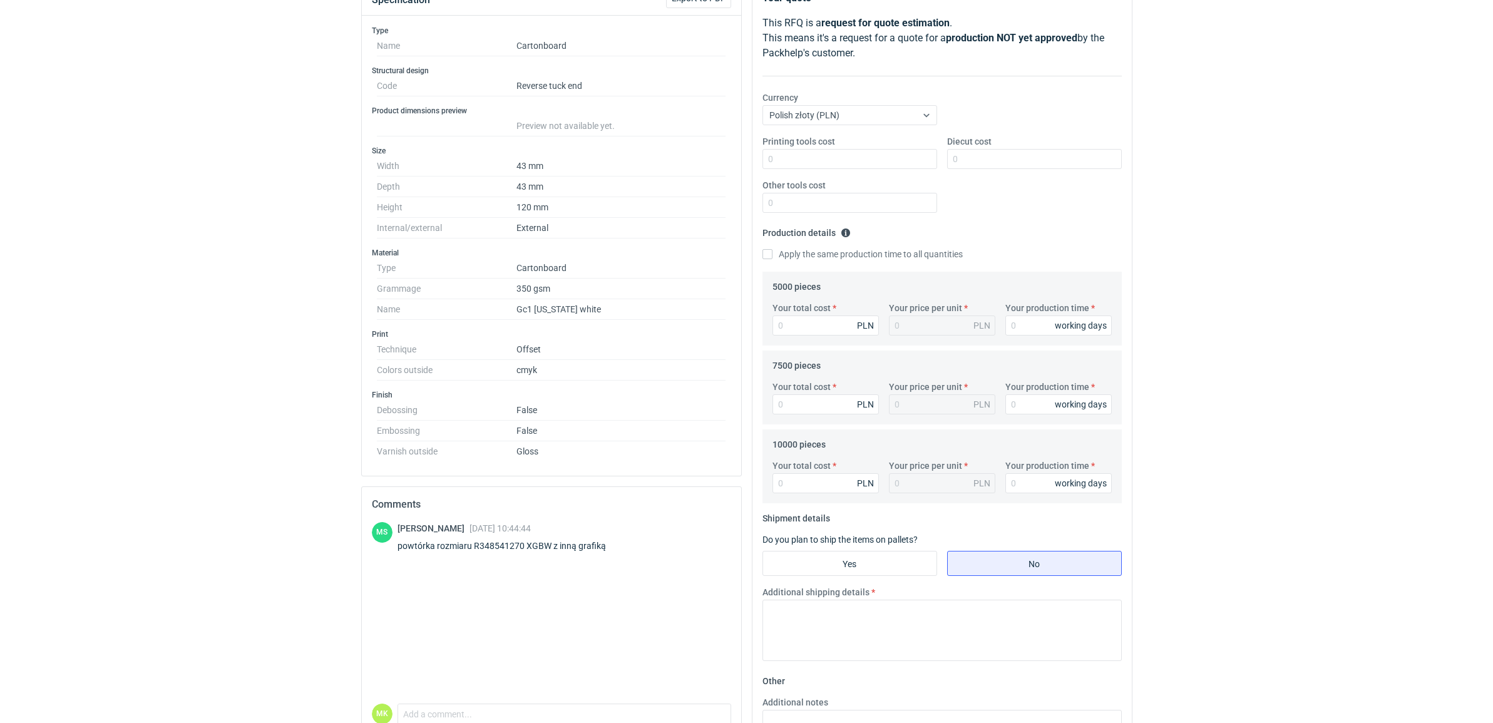
scroll to position [313, 0]
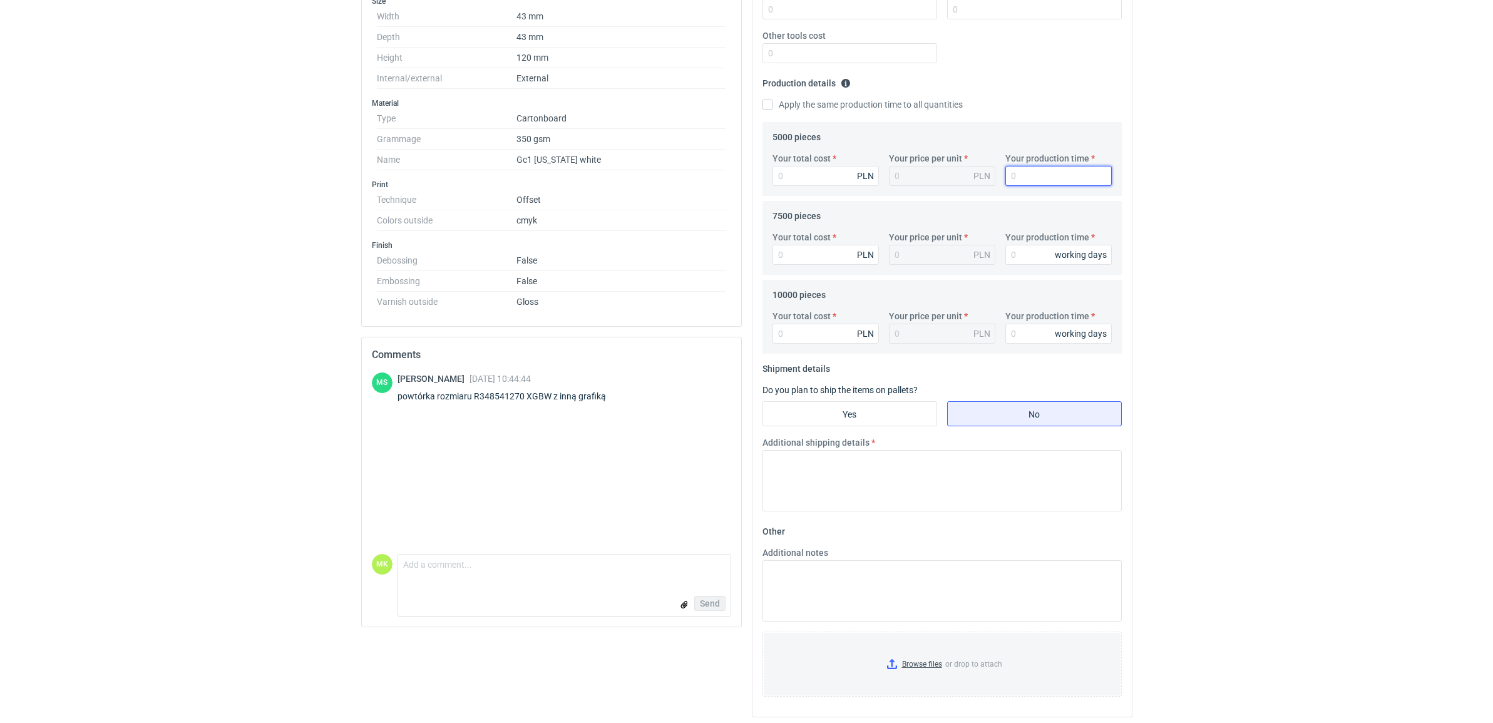
click at [1407, 410] on html "RFQs Specs Designs Items Orders Customers Tools Analytics 80 MK Martyna Kaspers…" at bounding box center [746, 48] width 1493 height 723
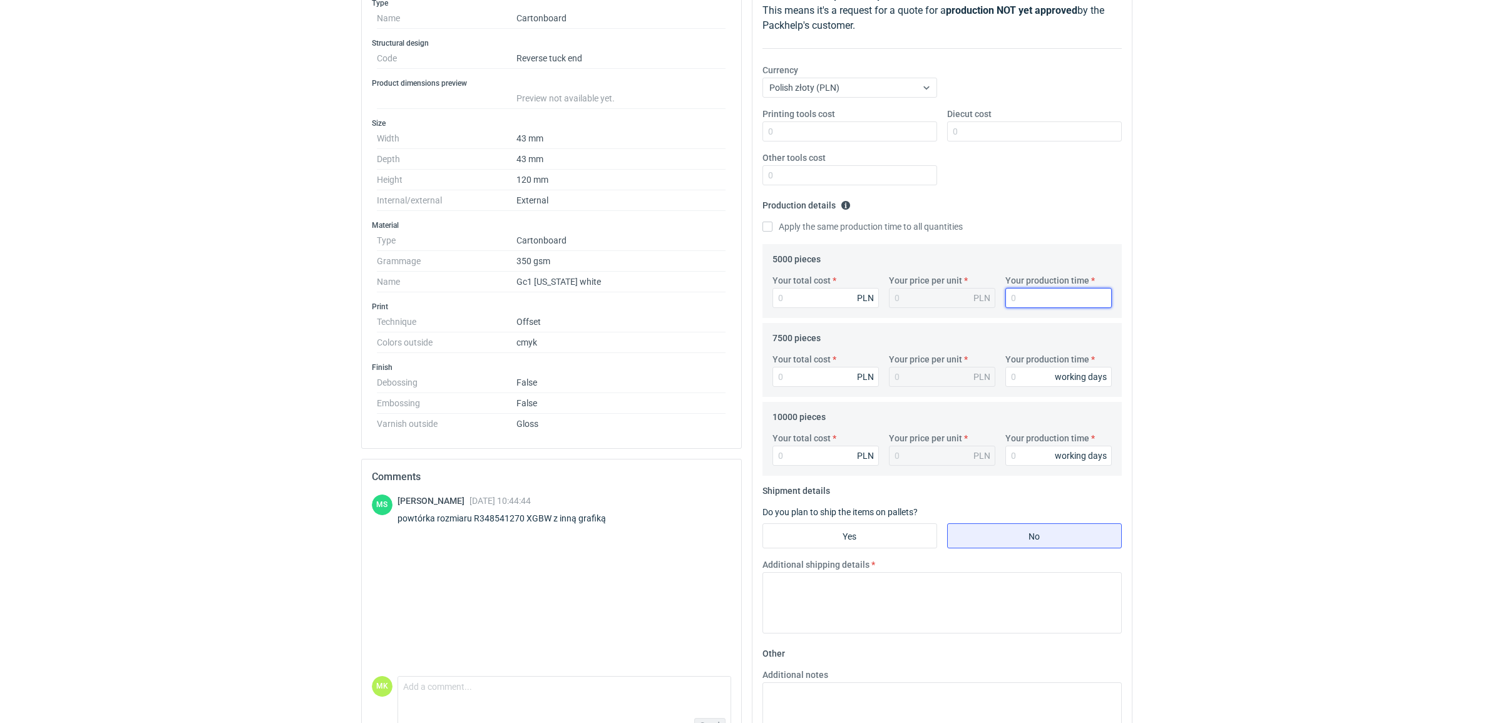
scroll to position [0, 0]
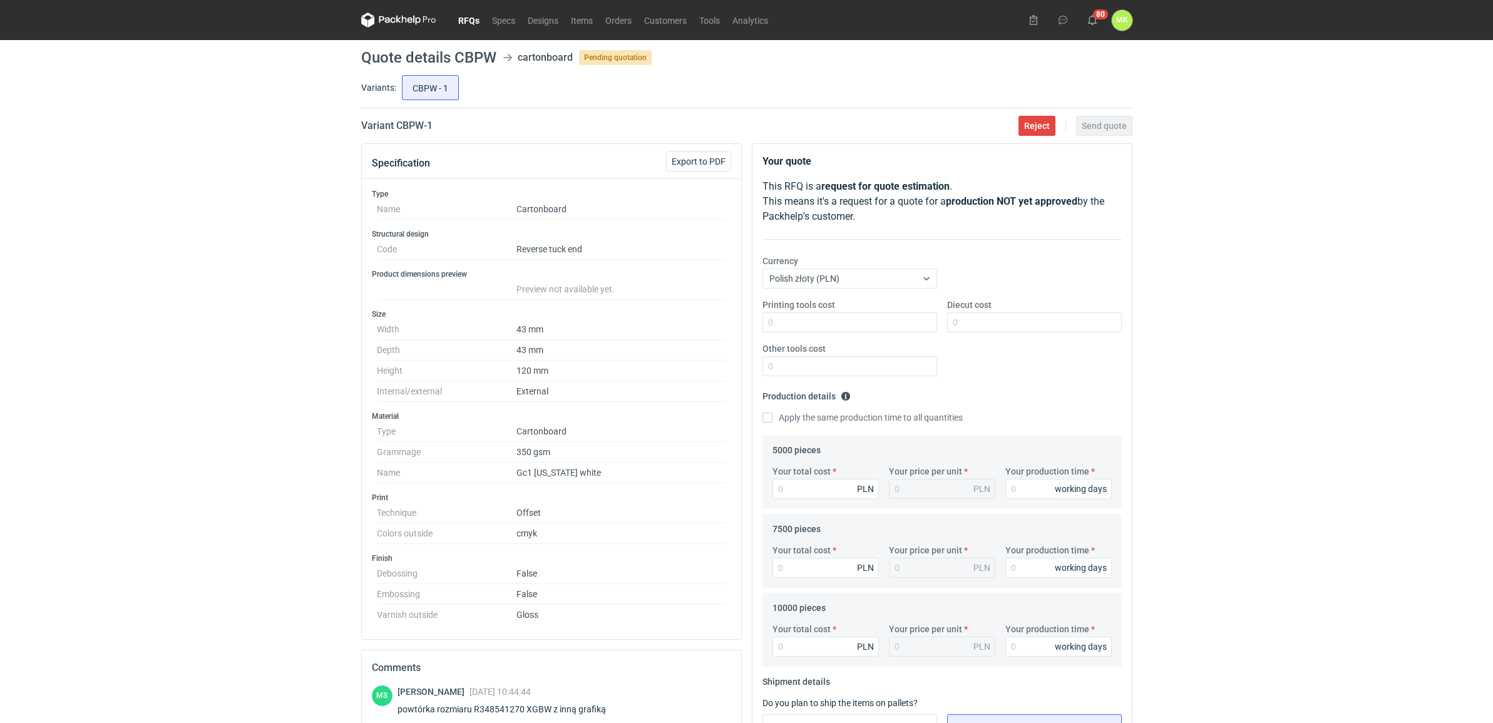
click at [1334, 445] on div "RFQs Specs Designs Items Orders Customers Tools Analytics 80 MK Martyna Kaspers…" at bounding box center [746, 361] width 1493 height 723
click at [1176, 187] on div "RFQs Specs Designs Items Orders Customers Tools Analytics 80 MK Martyna Kaspers…" at bounding box center [746, 361] width 1493 height 723
click at [1197, 188] on div "RFQs Specs Designs Items Orders Customers Tools Analytics 80 MK Martyna Kaspers…" at bounding box center [746, 361] width 1493 height 723
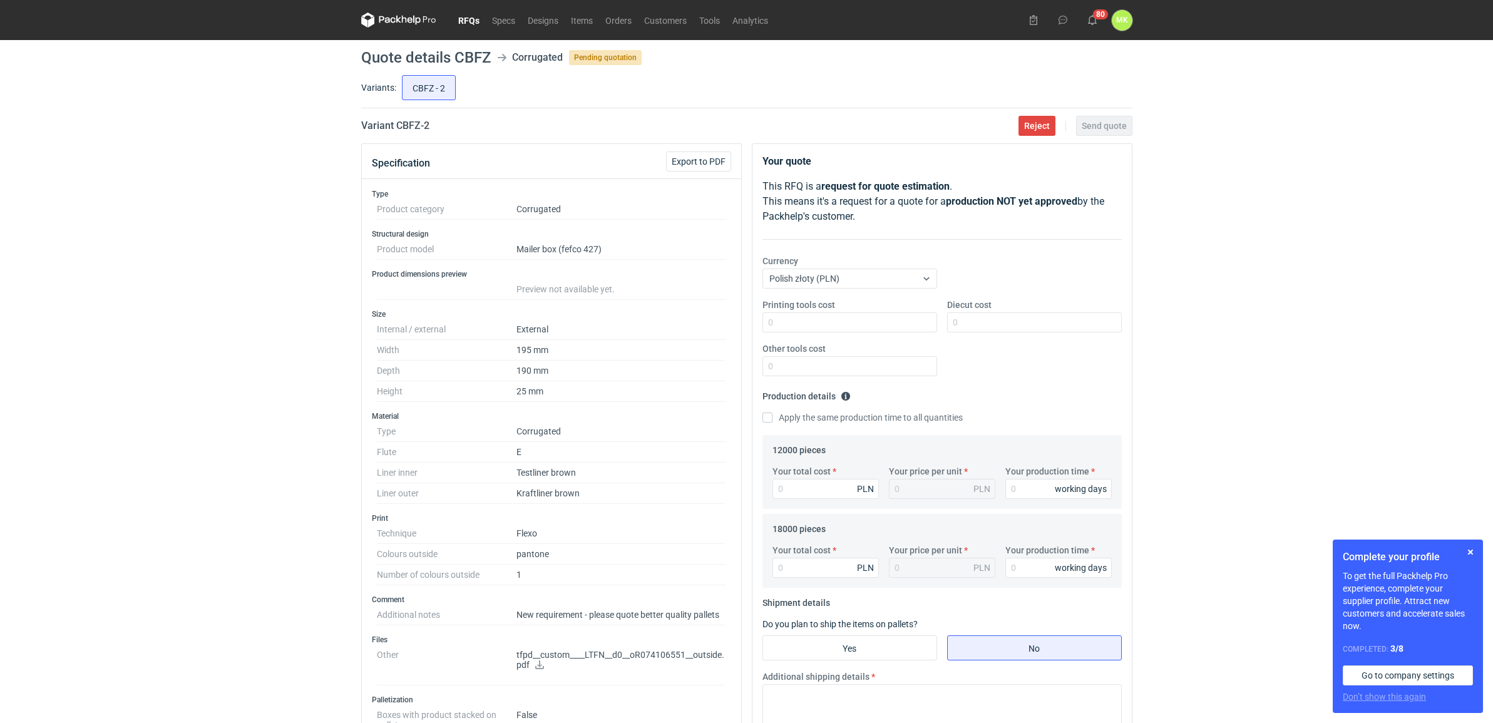
click at [470, 19] on link "RFQs" at bounding box center [469, 20] width 34 height 15
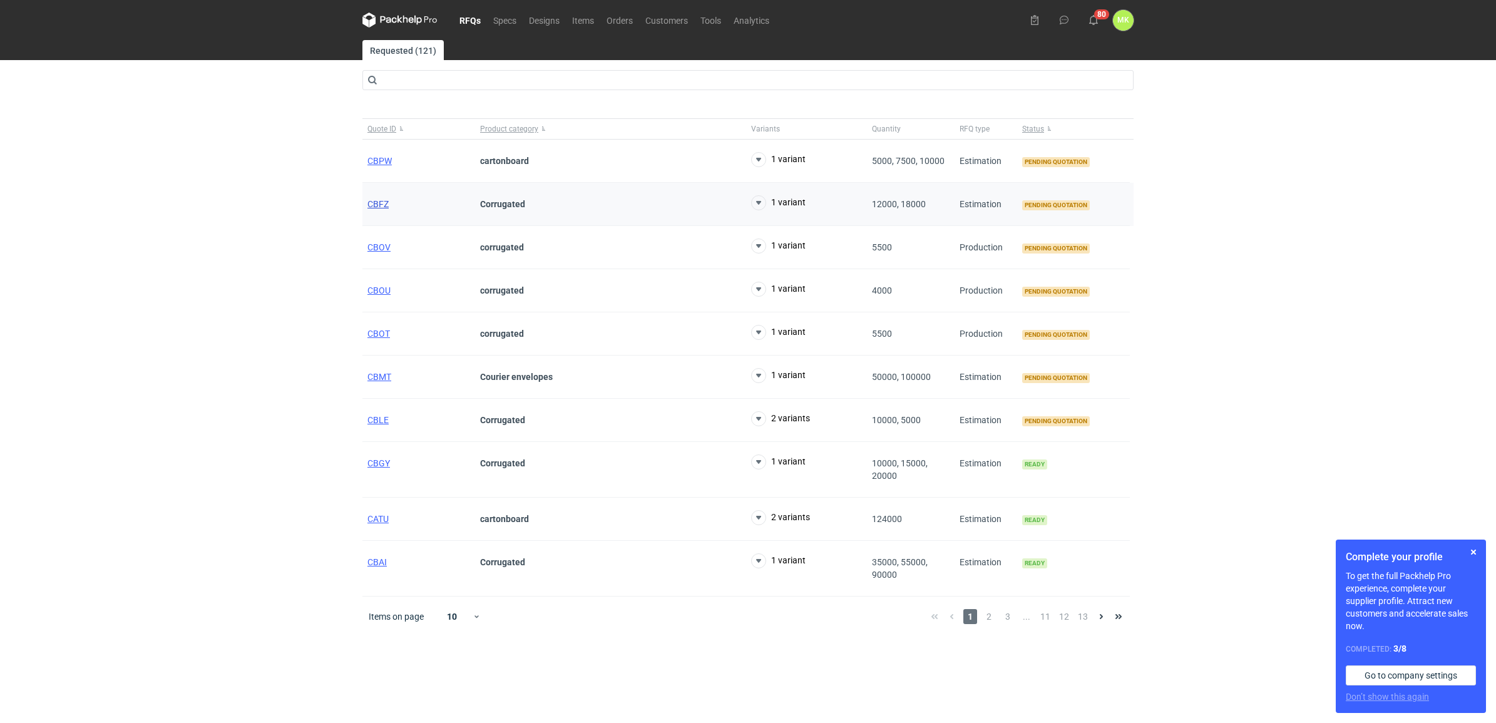
click at [384, 203] on span "CBFZ" at bounding box center [377, 204] width 21 height 10
